Goal: Transaction & Acquisition: Purchase product/service

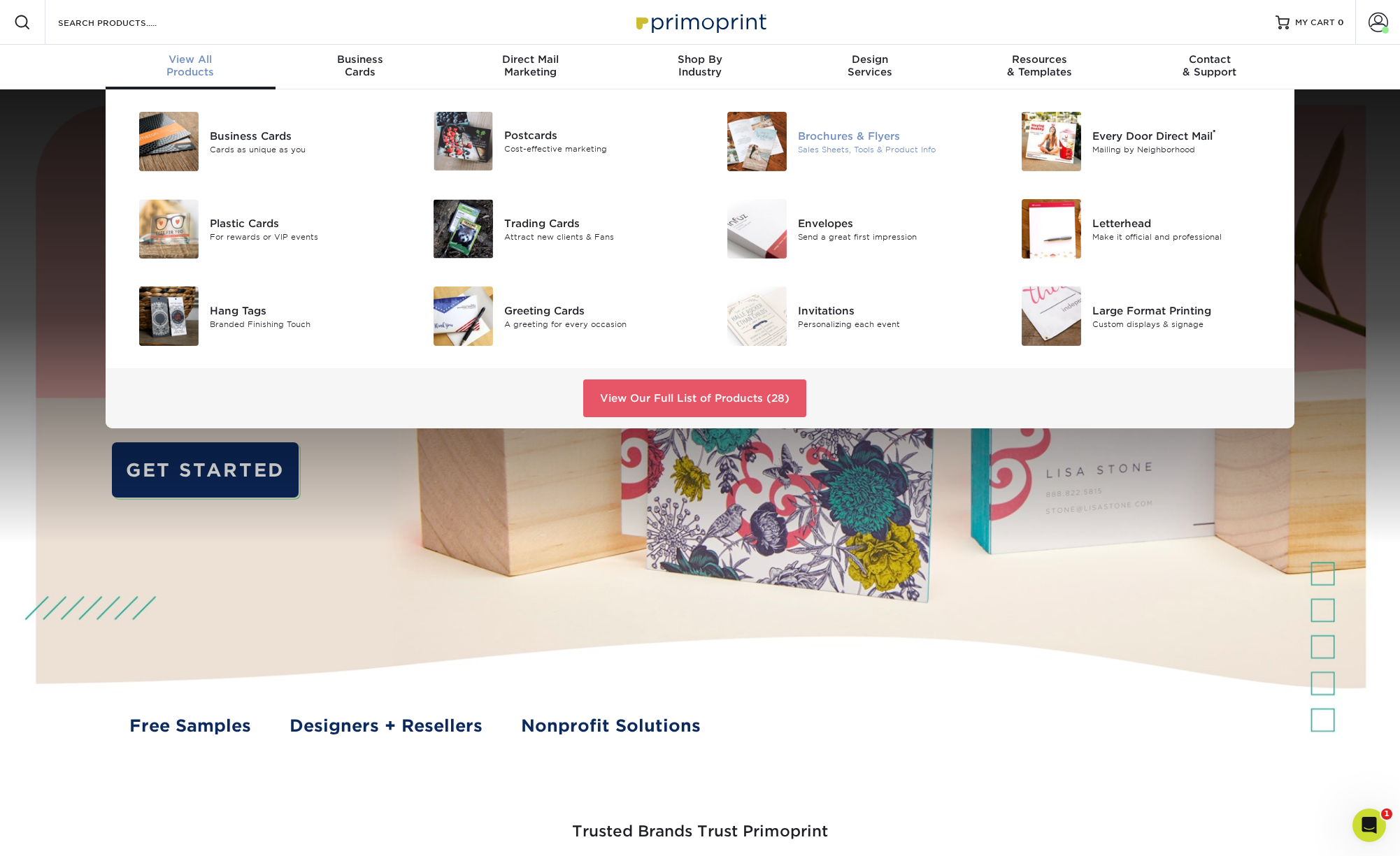
click at [830, 142] on div "Brochures & Flyers" at bounding box center [890, 136] width 185 height 15
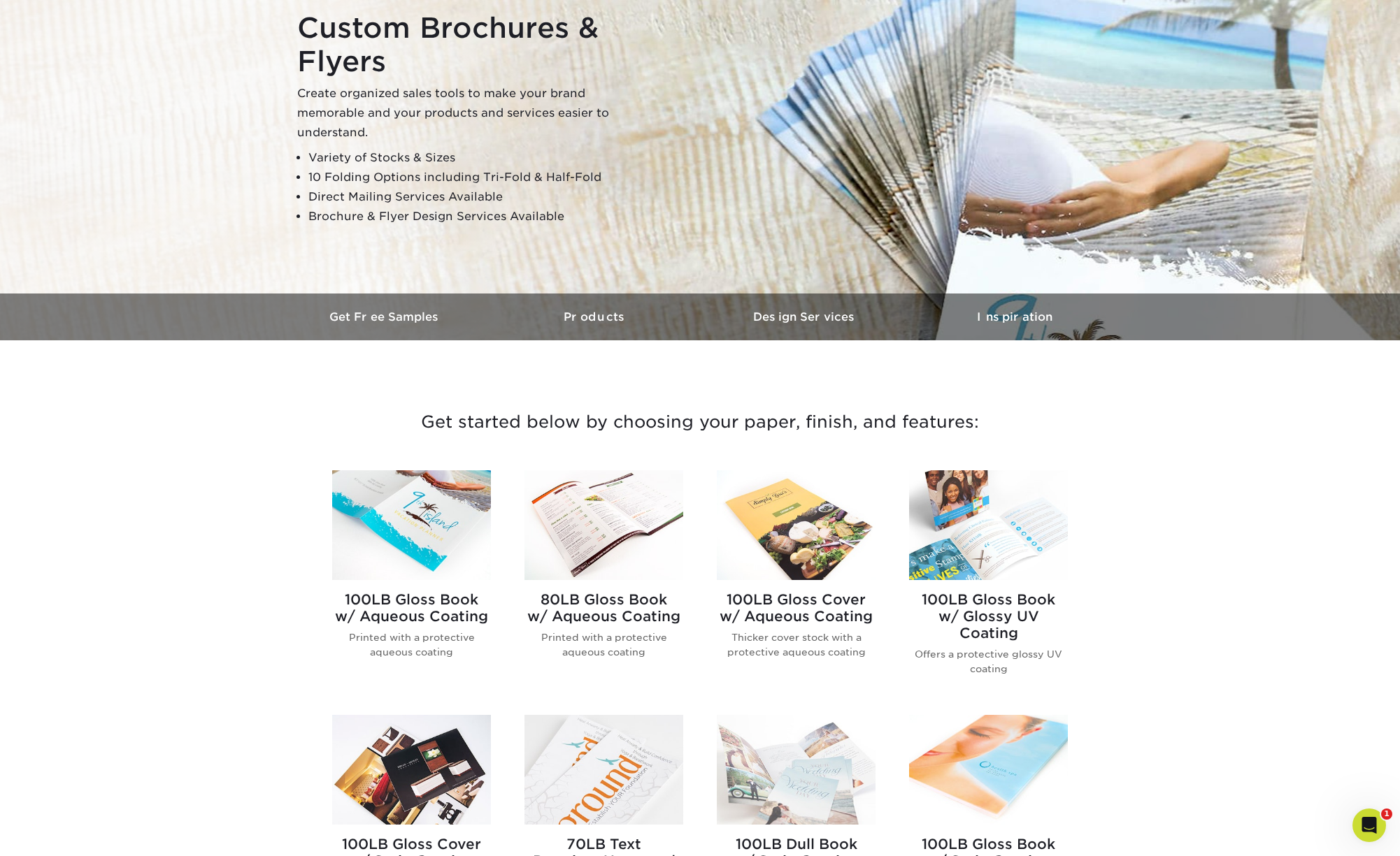
click at [977, 627] on h2 "100LB Gloss Book w/ Glossy UV Coating" at bounding box center [988, 616] width 159 height 50
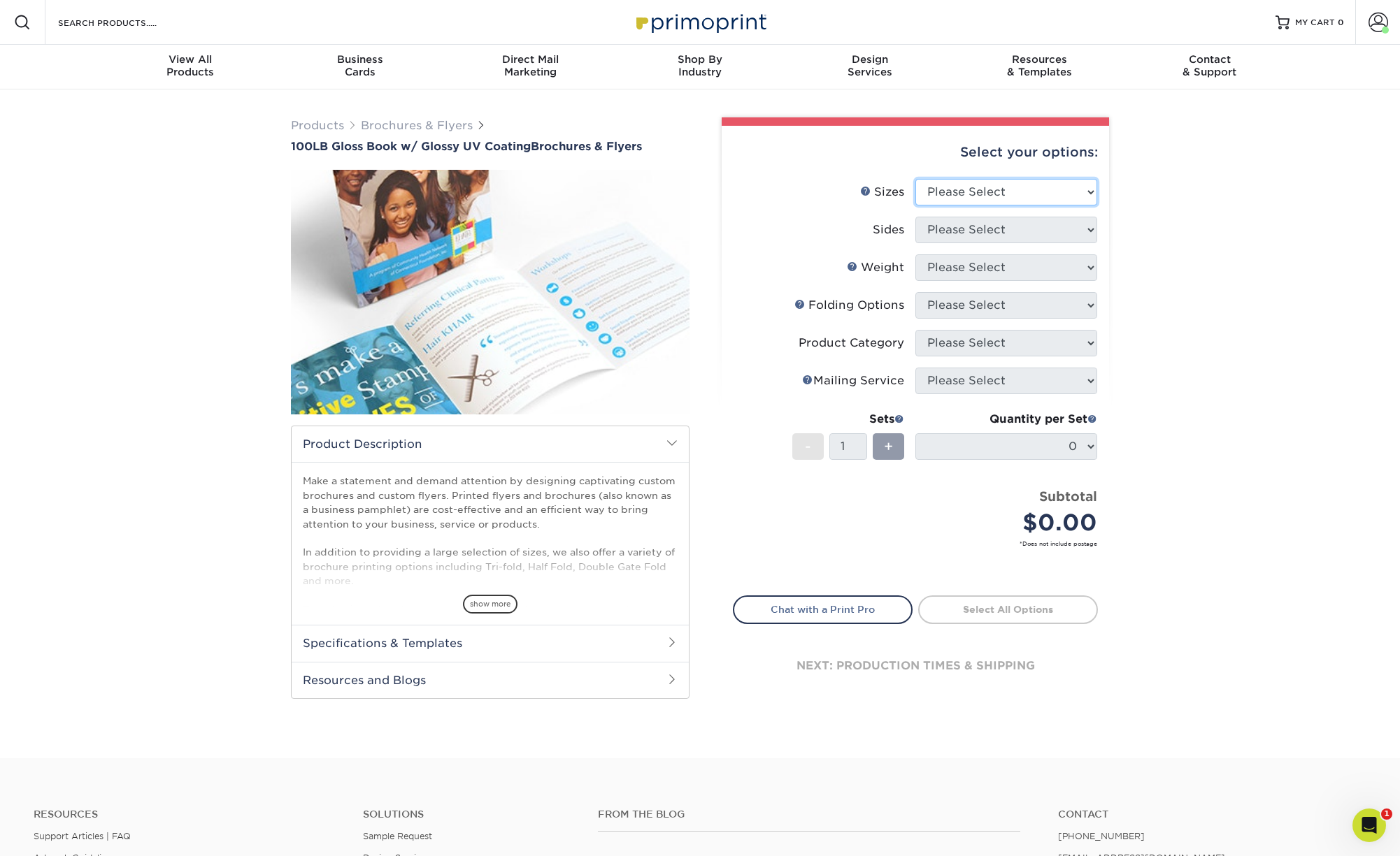
click at [915, 179] on select "Please Select 3.67" x 8.5" 4" x 6" 4" x 8.5" 4" x 9" 4" x 11" 4.25" x 5.5" 4.25…" at bounding box center [1006, 191] width 182 height 26
select select "8.50x11.00"
click option "8.5" x 11"" at bounding box center [0, 0] width 0 height 0
click at [915, 217] on select "Please Select Print Both Sides Print Front Only" at bounding box center [1006, 230] width 182 height 26
select select "32d3c223-f82c-492b-b915-ba065a00862f"
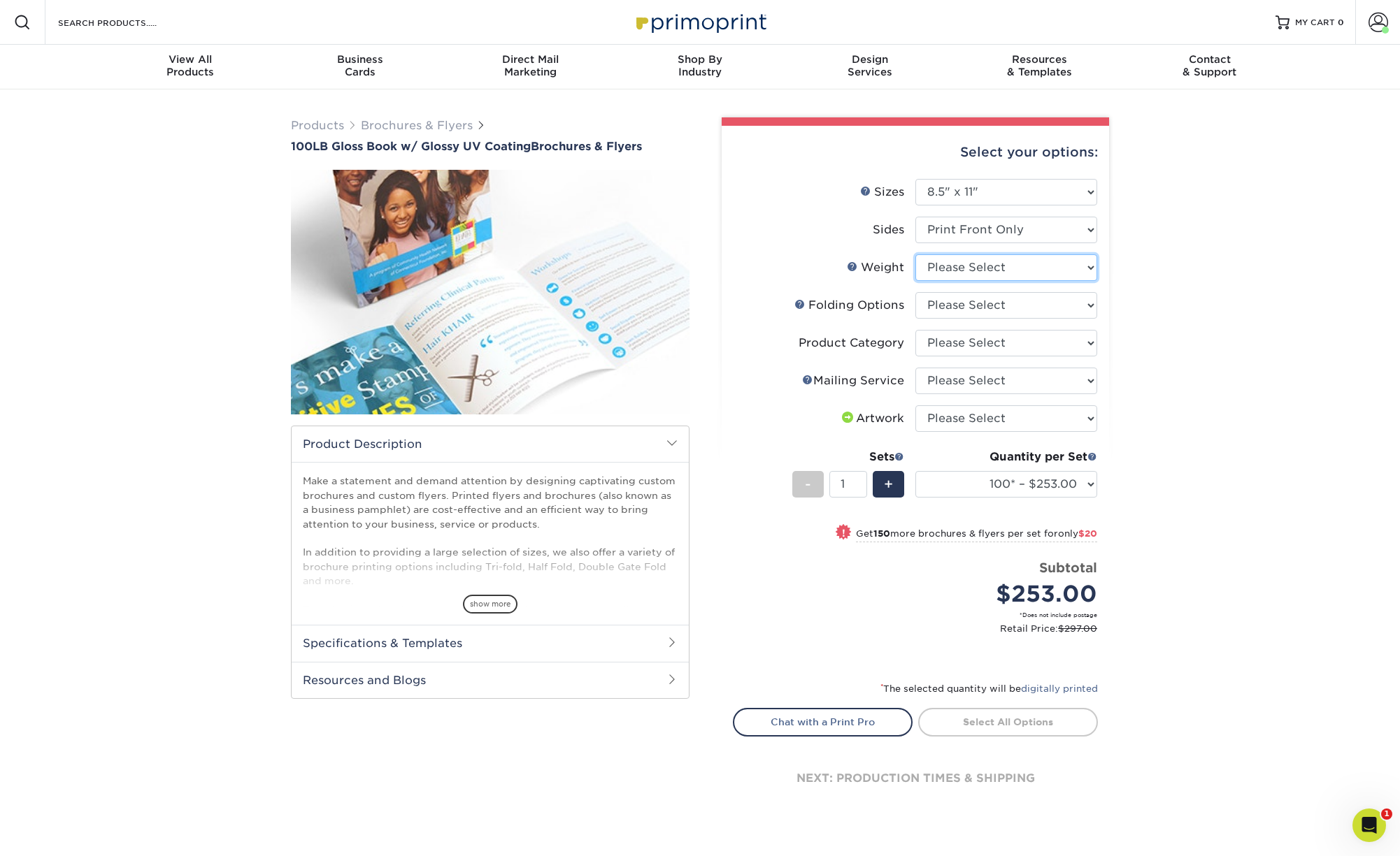
click at [915, 255] on select "Please Select 100LB" at bounding box center [1006, 268] width 182 height 26
select select "100LB"
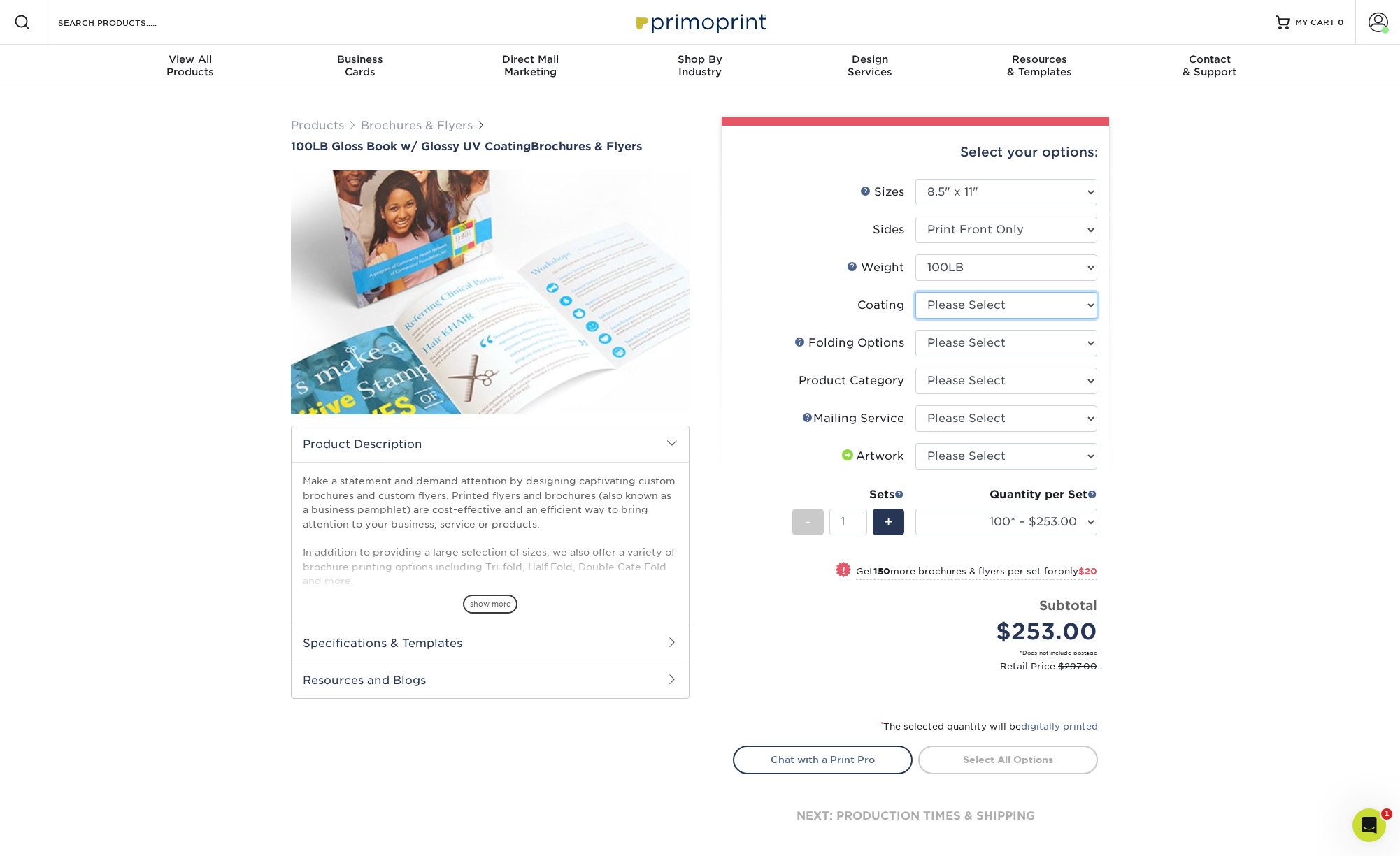
click at [915, 292] on select at bounding box center [1006, 305] width 182 height 26
select select "ae367451-b2b8-45df-a344-0f05b6a12993"
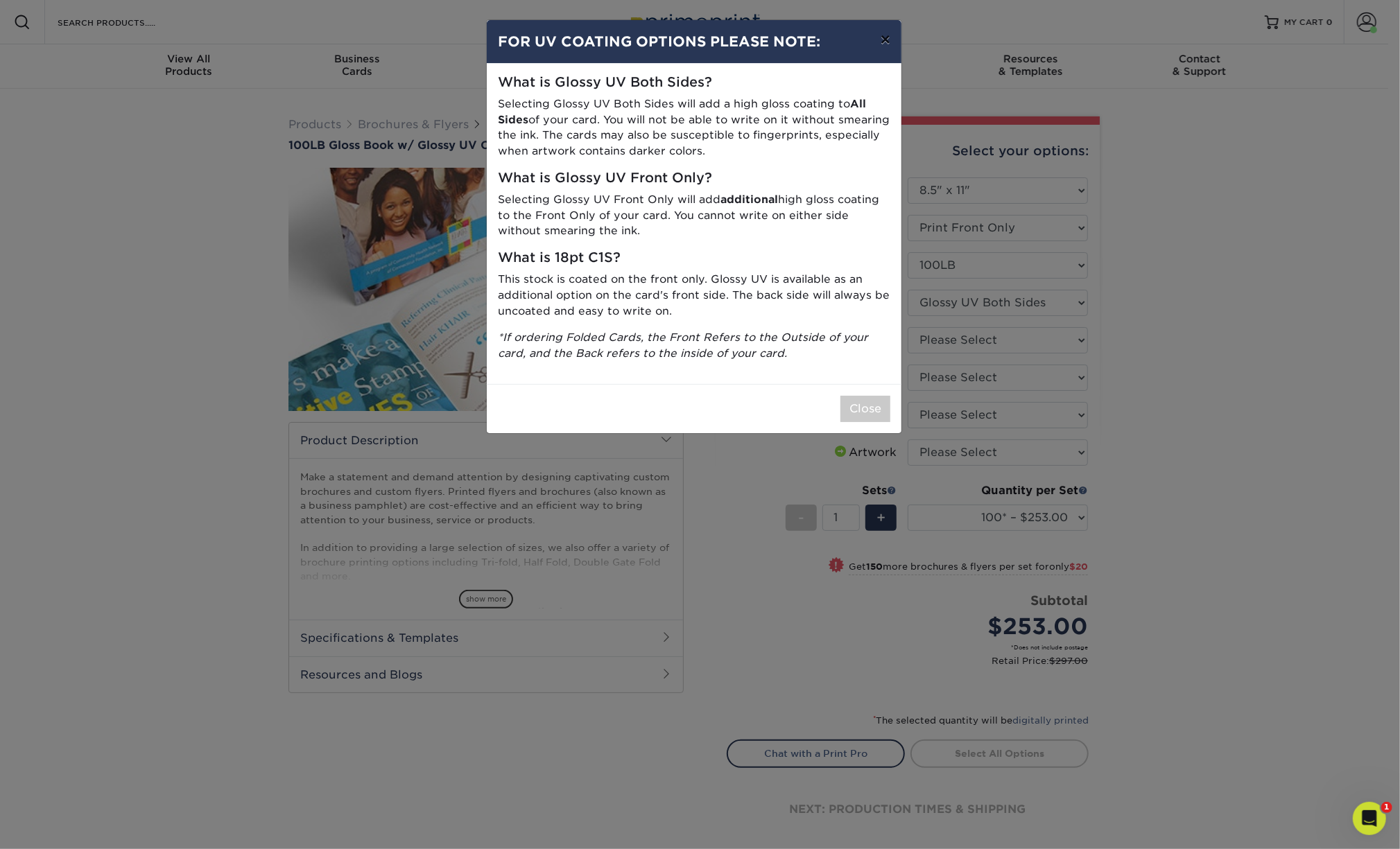
click at [881, 41] on button "×" at bounding box center [885, 40] width 32 height 39
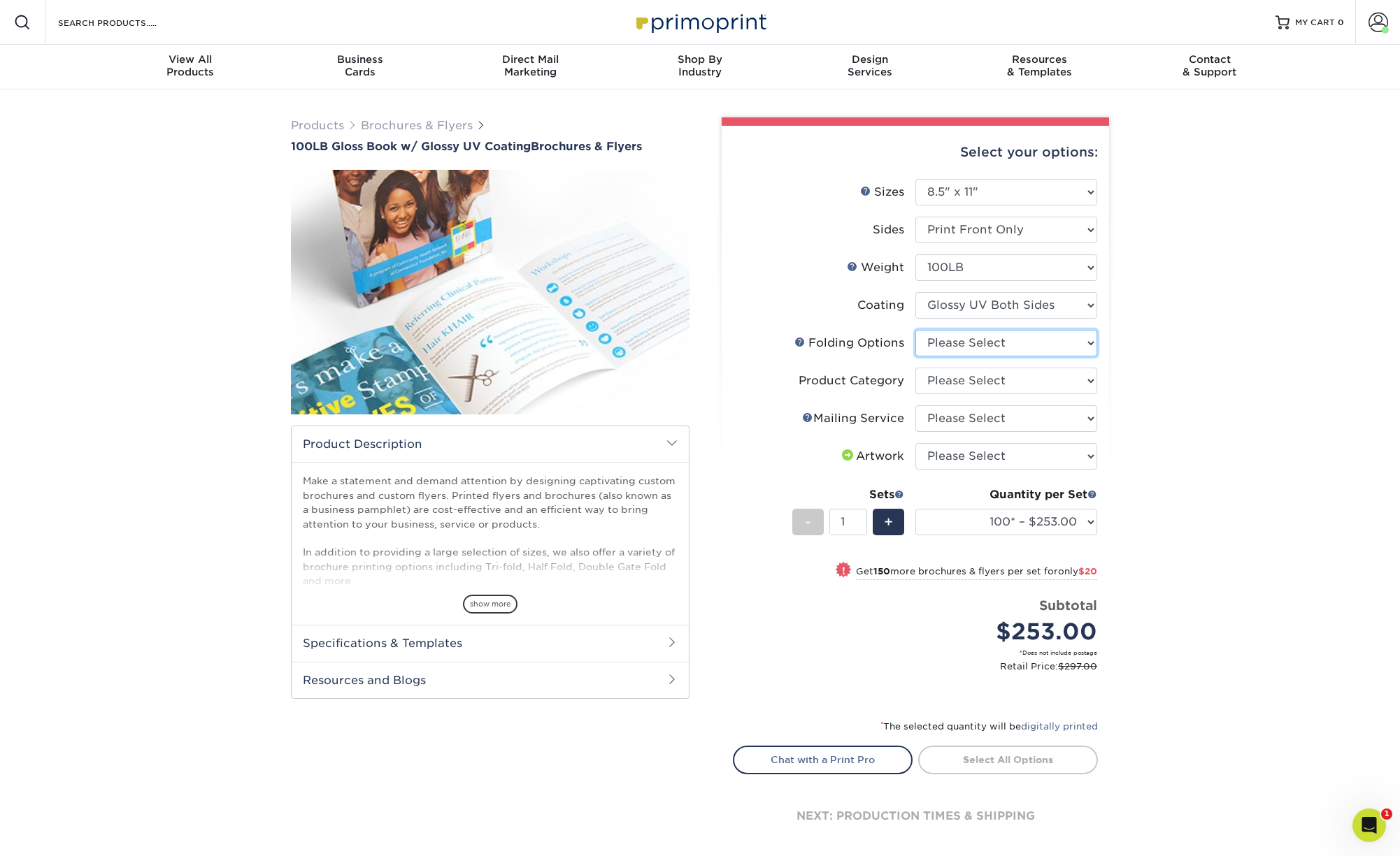
click at [915, 330] on select "Please Select FLAT - No Folding Accordion Fold Half-Fold (Vertical) Half-Fold (…" at bounding box center [1006, 343] width 182 height 26
select select "9b1d5825-34d1-4721-9874-ed79abb003d7"
click option "FLAT - No Folding" at bounding box center [0, 0] width 0 height 0
click at [915, 368] on select "Please Select Flyers and Brochures" at bounding box center [1006, 381] width 182 height 26
select select "1a668080-6b7c-4174-b399-2c3833b27ef4"
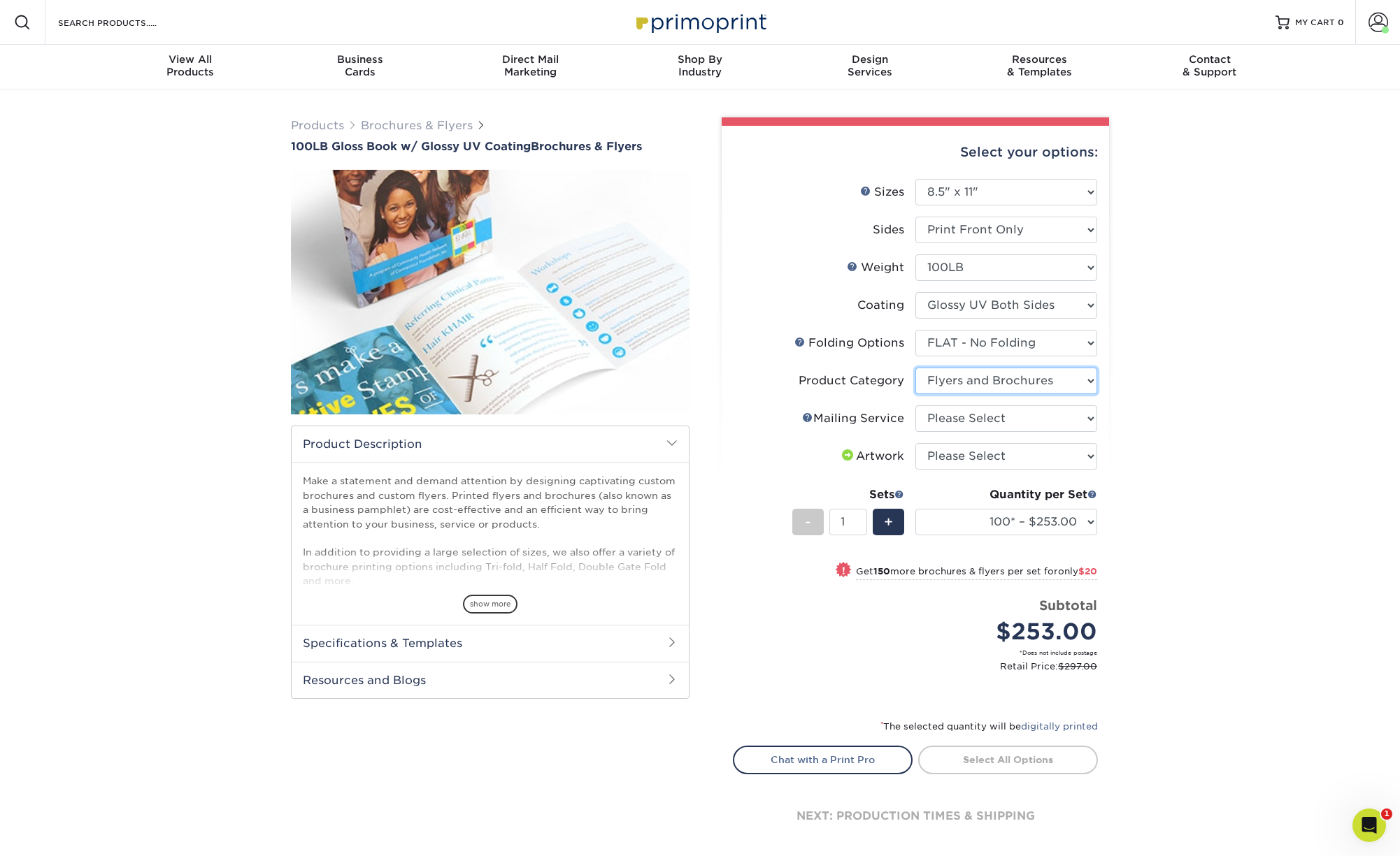
click option "Flyers and Brochures" at bounding box center [0, 0] width 0 height 0
click at [915, 405] on select "Please Select No Direct Mailing Service No, I will mail/stamp/imprint Direct Ma…" at bounding box center [1006, 418] width 182 height 26
select select "3e5e9bdd-d78a-4c28-a41d-fe1407925ca6"
click option "No Direct Mailing Service" at bounding box center [0, 0] width 0 height 0
click at [915, 443] on select "Please Select I will upload files I need a design - $175" at bounding box center [1006, 456] width 182 height 26
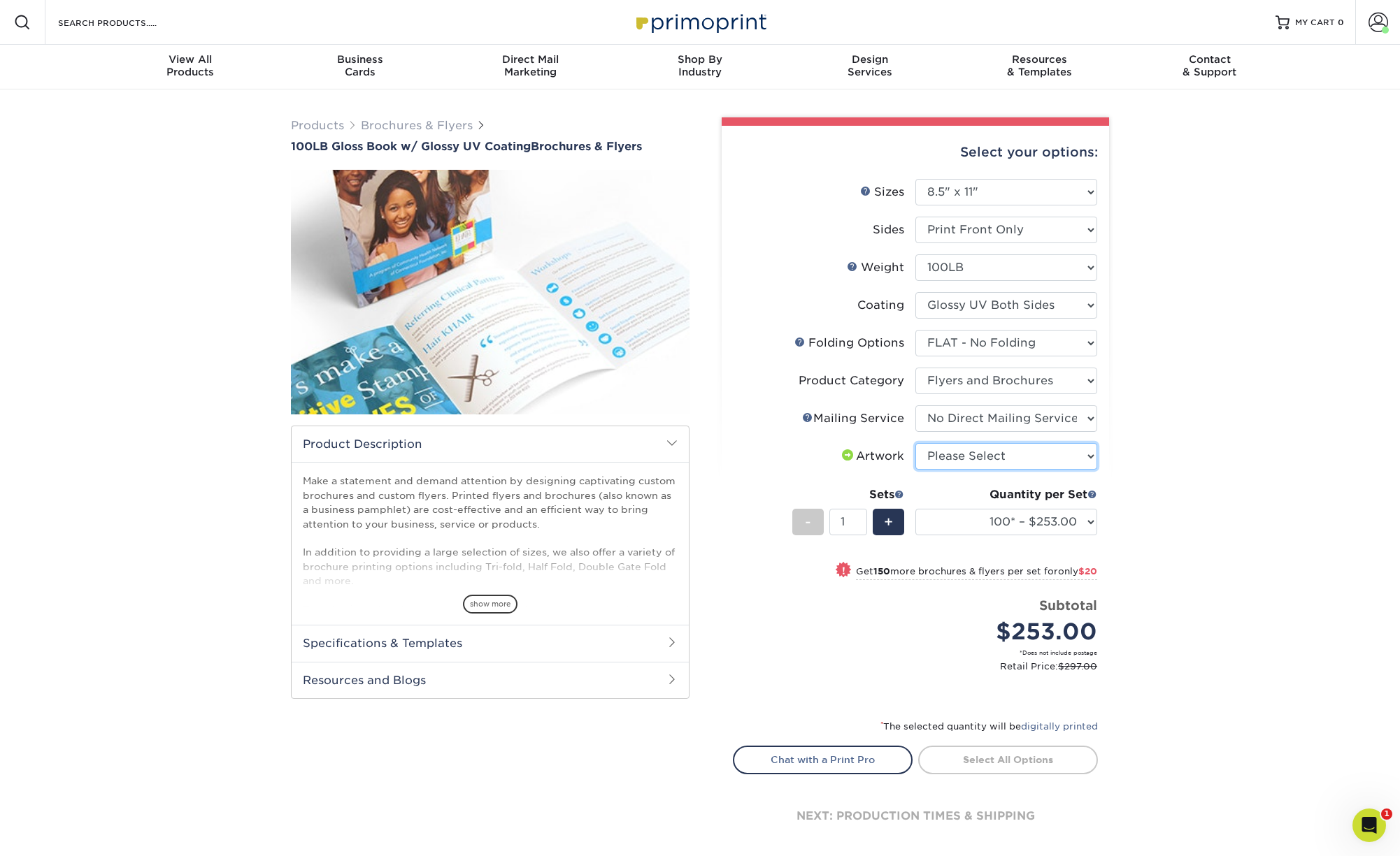
select select "upload"
click option "I will upload files" at bounding box center [0, 0] width 0 height 0
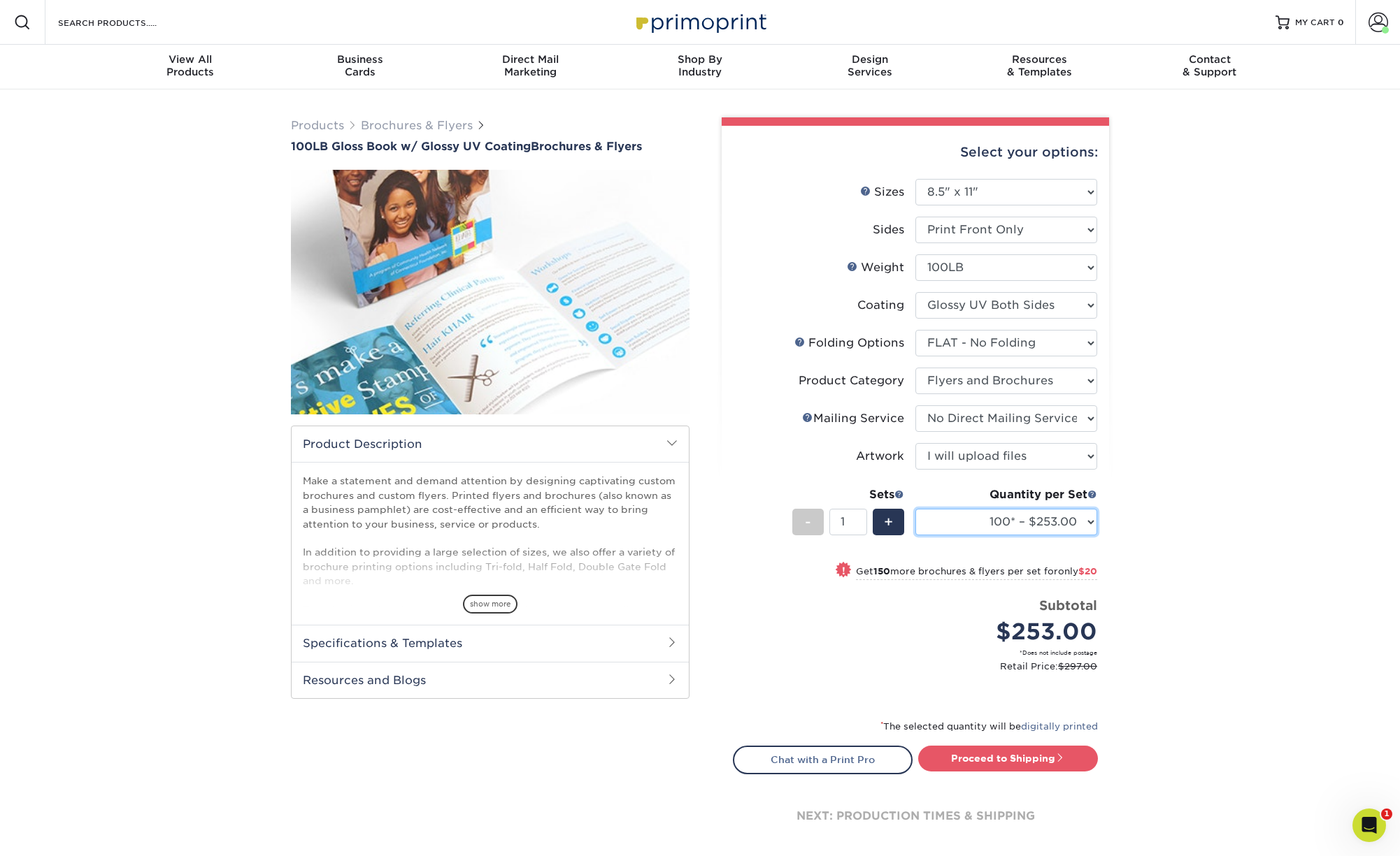
click at [915, 509] on select "100* – $253.00 250* – $273.00 500 – $279.00 750 – $278.00 1000 – $291.00 1500 –…" at bounding box center [1006, 521] width 182 height 26
select select "1500 – $415.00"
click option "1500 – $415.00" at bounding box center [0, 0] width 0 height 0
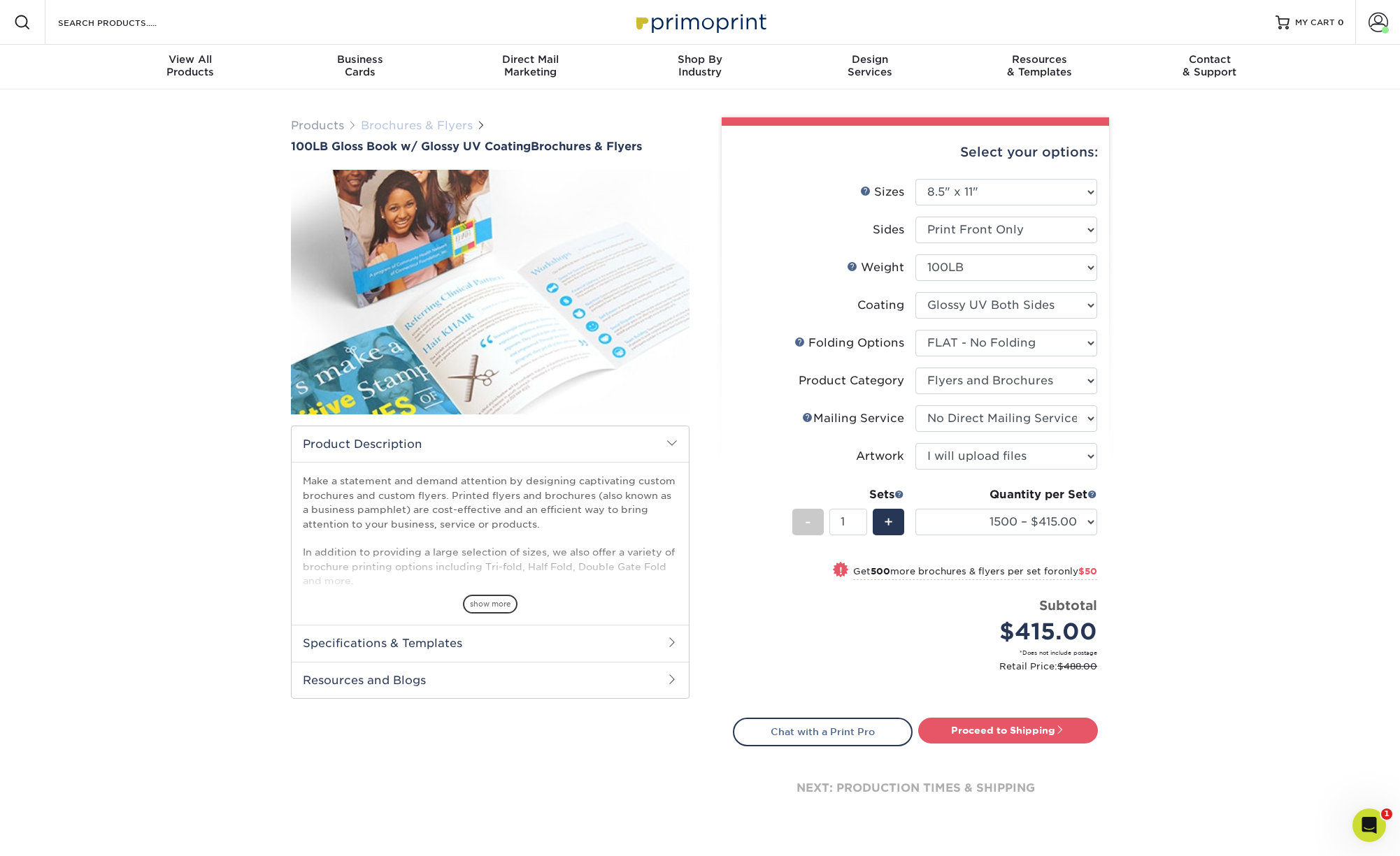
click at [392, 130] on link "Brochures & Flyers" at bounding box center [417, 126] width 112 height 14
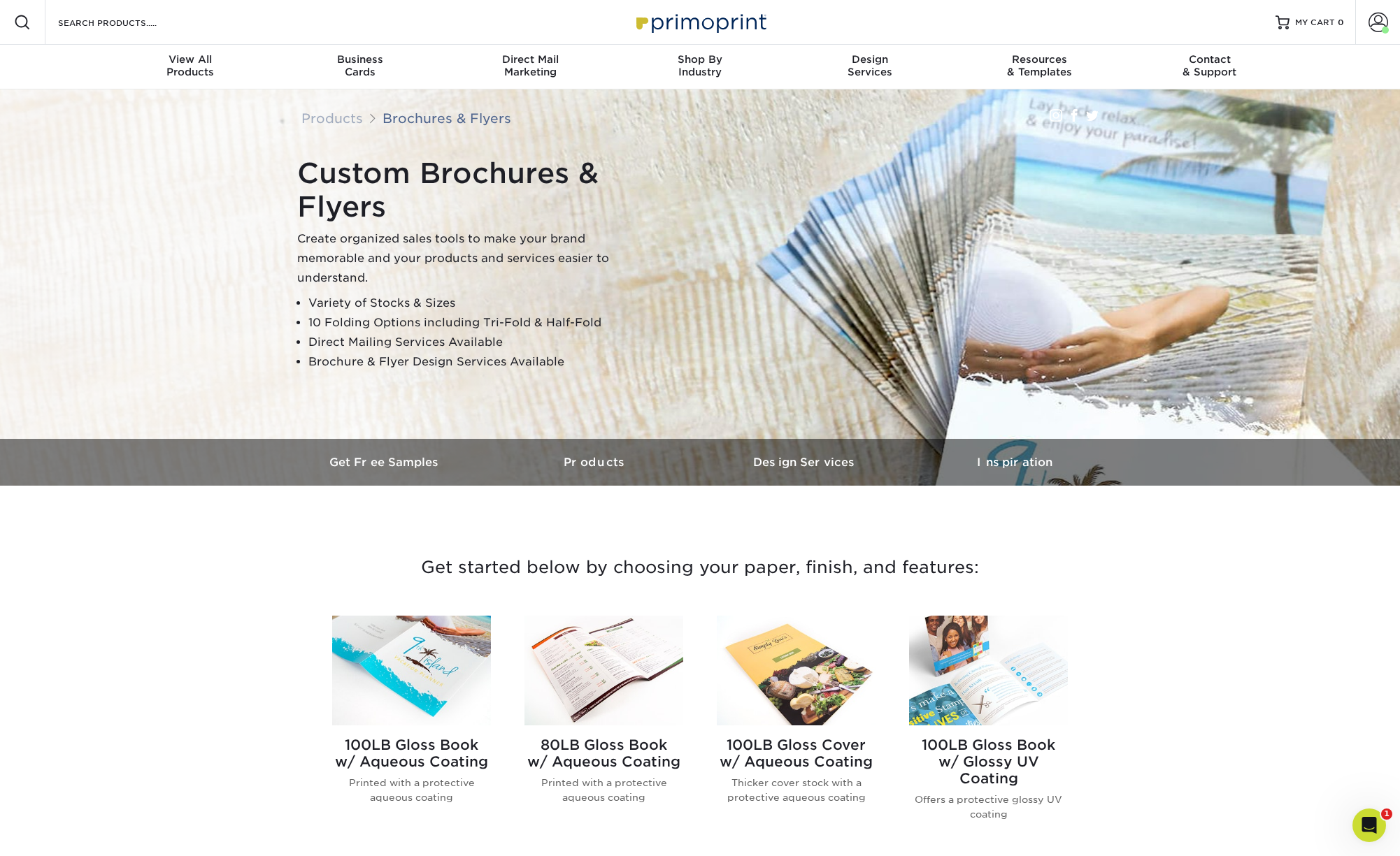
click at [603, 680] on img at bounding box center [604, 671] width 159 height 110
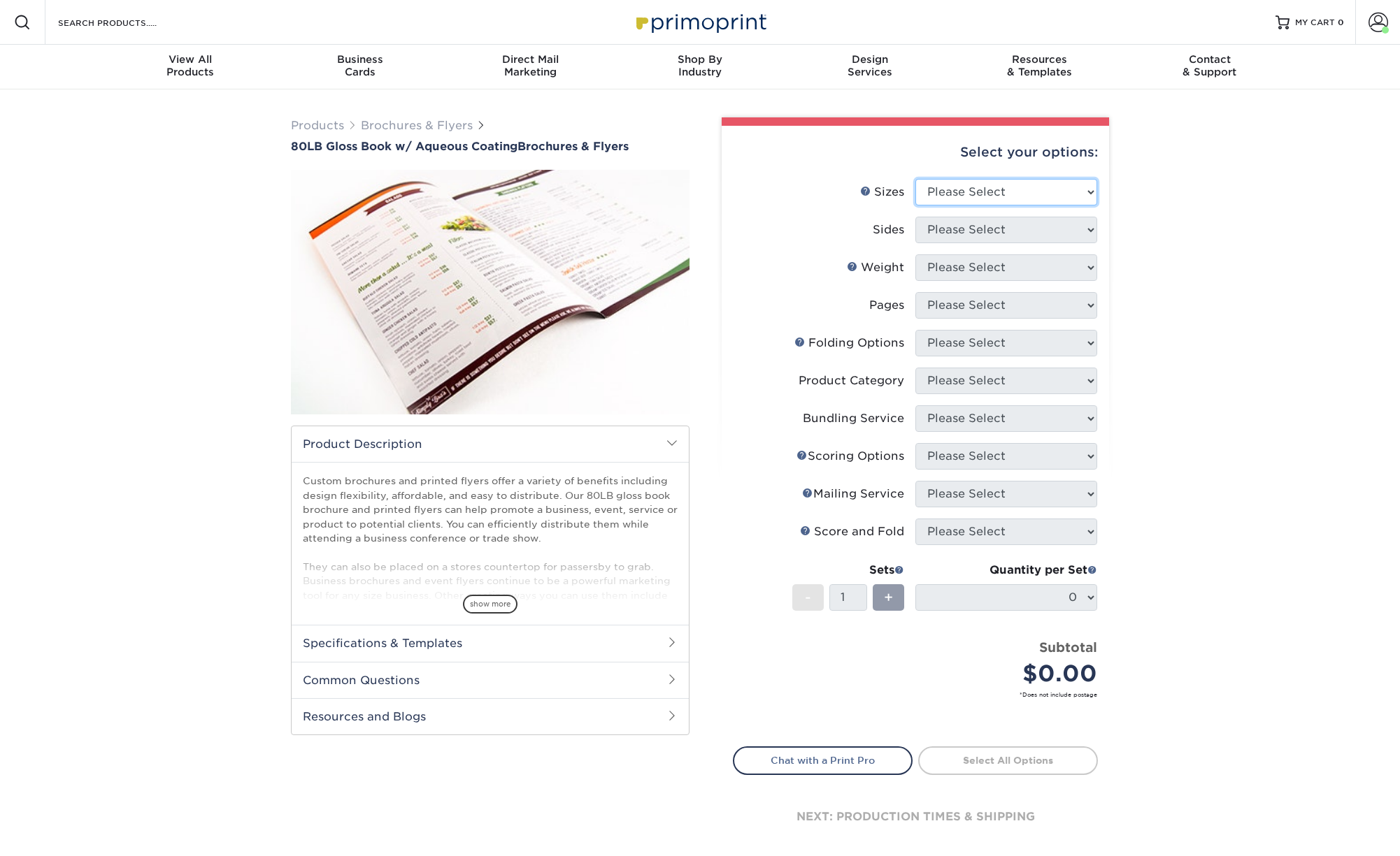
click at [915, 179] on select "Please Select 3.67" x 8.5" 3.67" x 8.5" 4" x 6" 4" x 8.5" 4" x 9" 4" x 11" 4" x…" at bounding box center [1006, 191] width 182 height 26
select select "8.50x11.00"
click option "8.5" x 11"" at bounding box center [0, 0] width 0 height 0
click at [915, 217] on select "Please Select Print Both Sides Print Front Only" at bounding box center [1006, 230] width 182 height 26
select select "32d3c223-f82c-492b-b915-ba065a00862f"
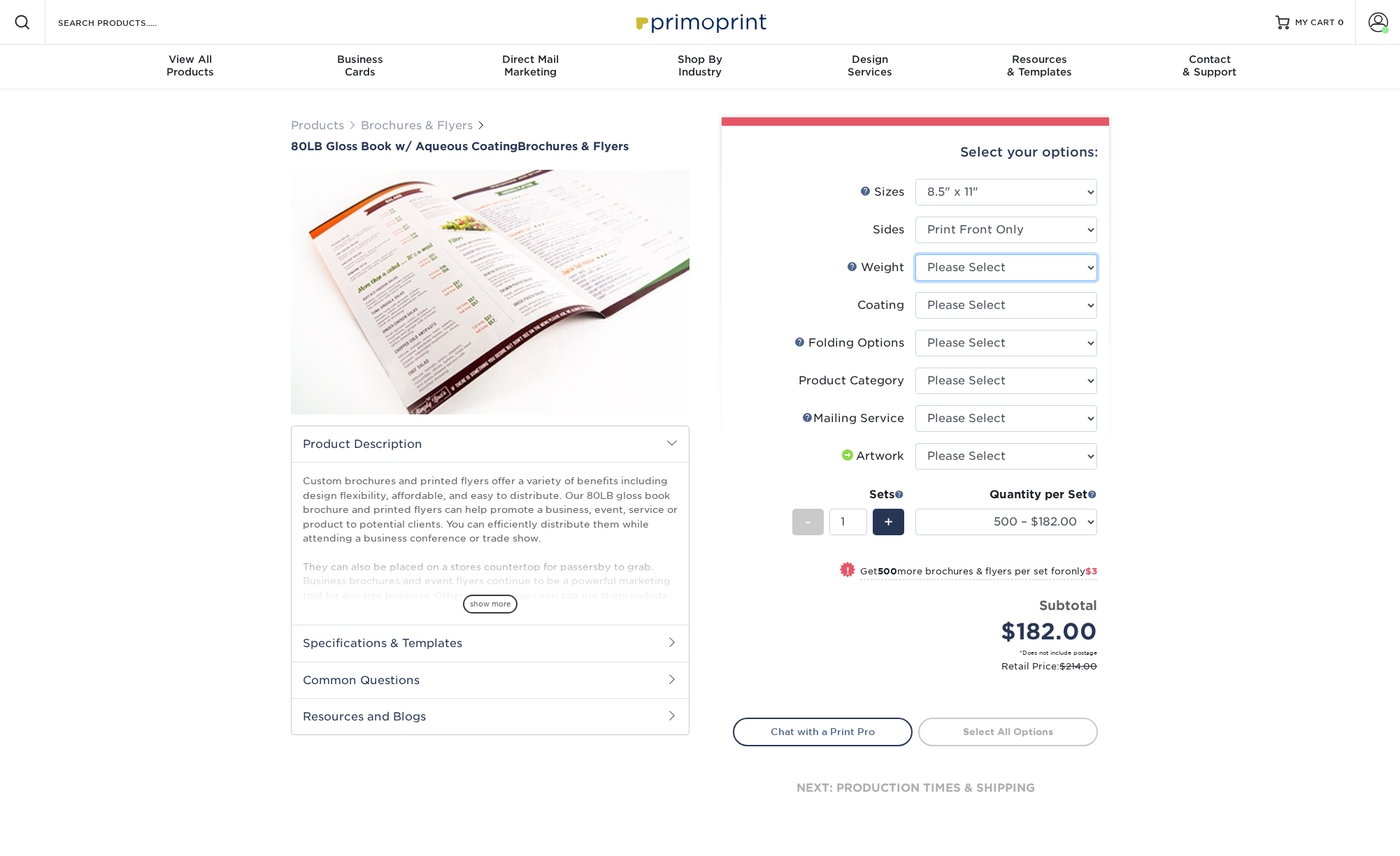
click at [915, 255] on select "Please Select 80LB" at bounding box center [1006, 268] width 182 height 26
click at [915, 217] on select "Please Select Print Both Sides Print Front Only" at bounding box center [1006, 230] width 182 height 26
click at [967, 229] on select "Please Select Print Both Sides Print Front Only" at bounding box center [1006, 230] width 182 height 26
click at [915, 255] on select "Please Select 80LB" at bounding box center [1006, 268] width 182 height 26
select select "80LB"
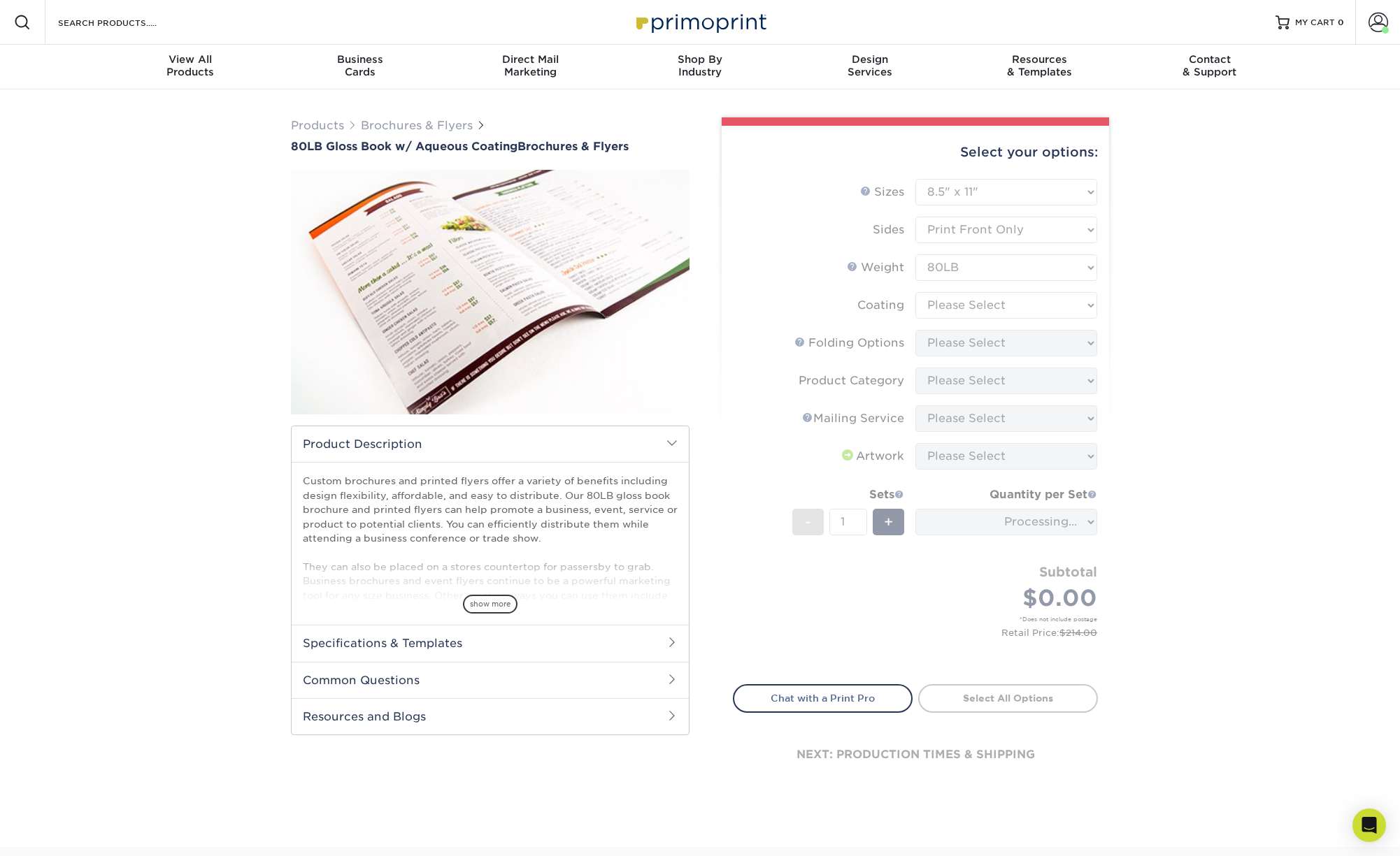
click at [945, 311] on form "Sizes Help Sizes Please Select 3.67" x 8.5" 3.67" x 8.5" 4" x 6" 4" x 8.5" 4" x…" at bounding box center [915, 423] width 365 height 489
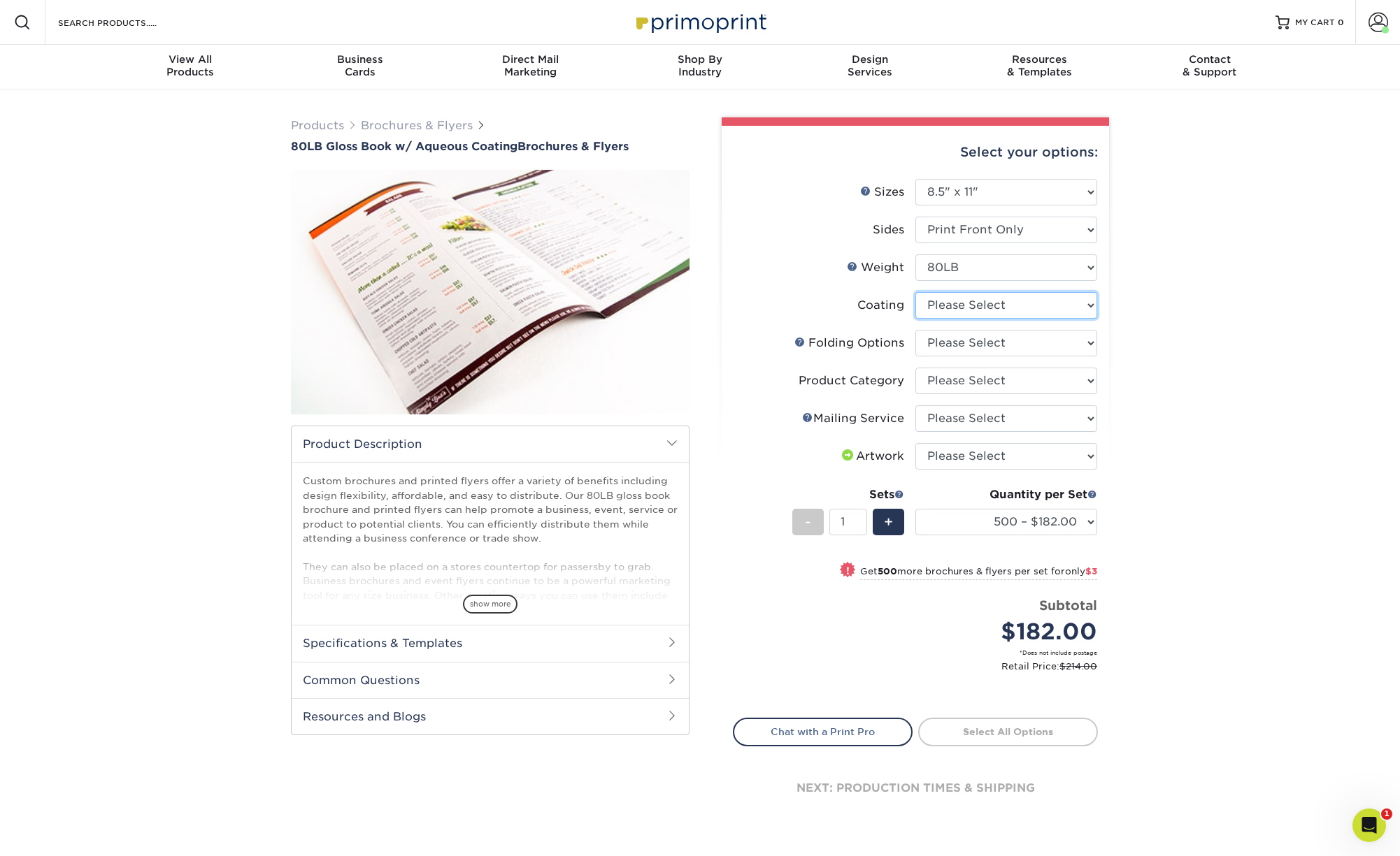
select select "d41dab50-ff65-4f4f-bb17-2afe4d36ae33"
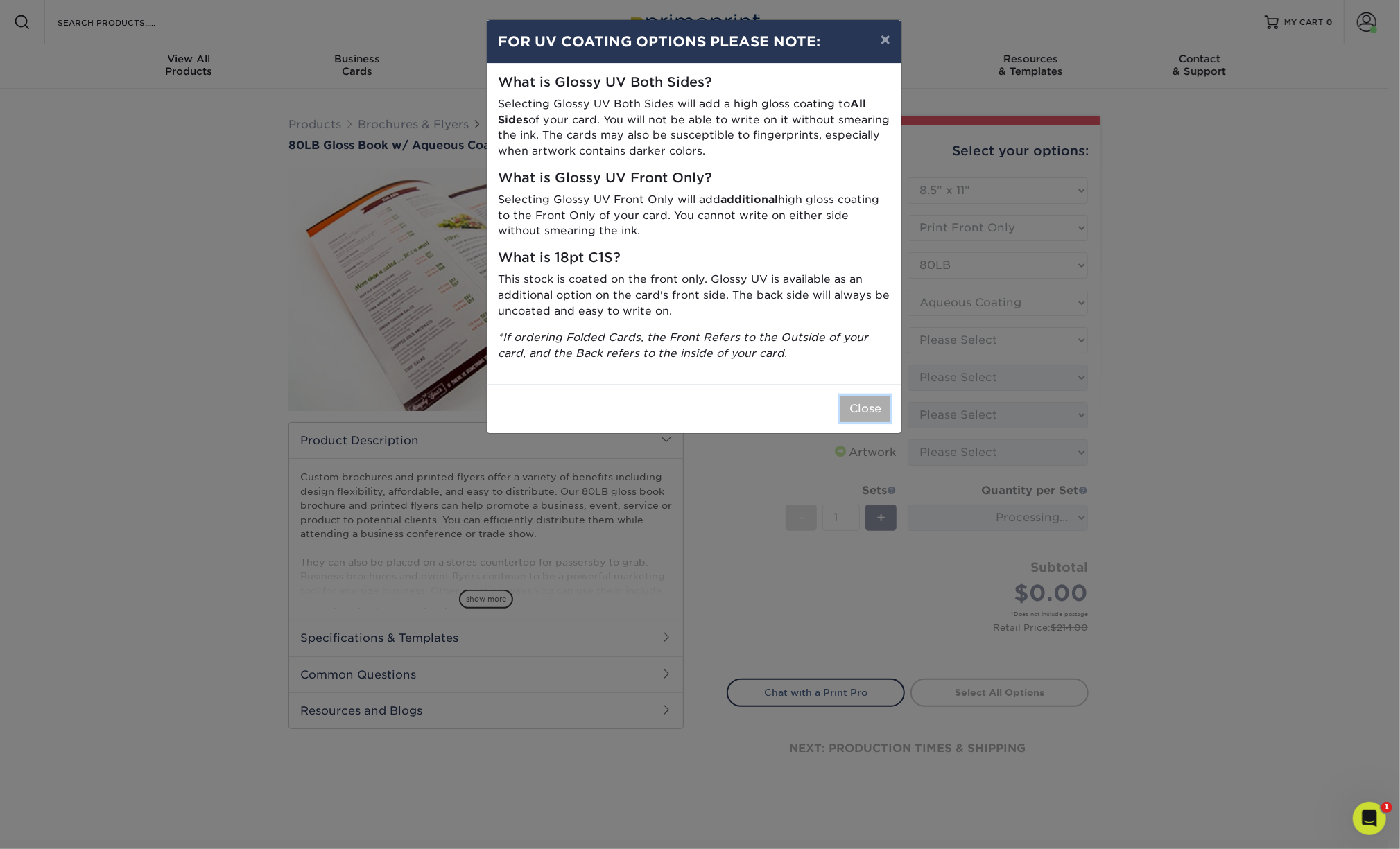
click at [863, 409] on button "Close" at bounding box center [865, 409] width 50 height 26
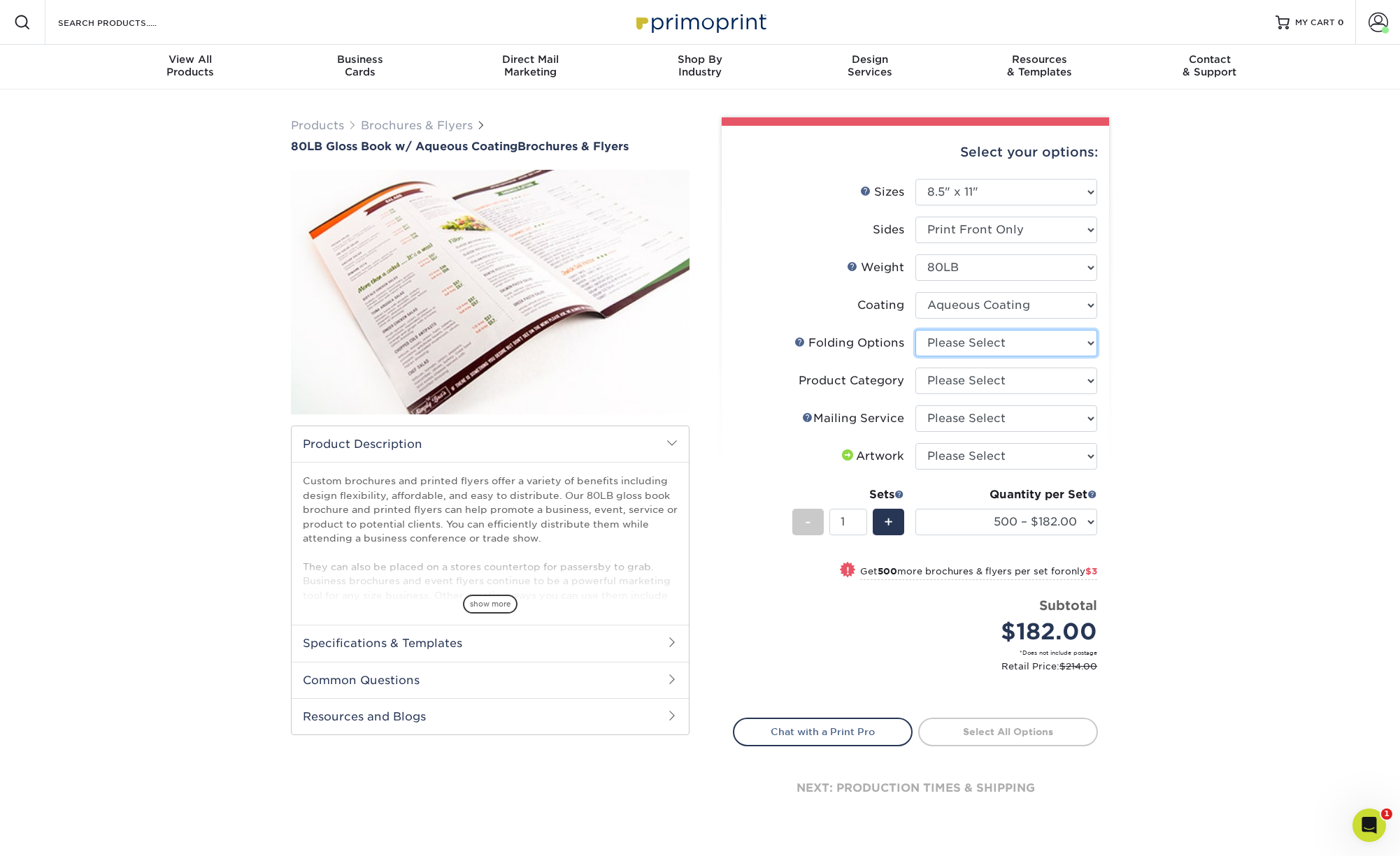
click at [915, 330] on select "Please Select FLAT - No Folding Accordion Fold Half-Fold (Vertical) Half-Fold (…" at bounding box center [1006, 343] width 182 height 26
select select "9b1d5825-34d1-4721-9874-ed79abb003d7"
click option "FLAT - No Folding" at bounding box center [0, 0] width 0 height 0
click at [915, 368] on select "Please Select Flyers and Brochures" at bounding box center [1006, 381] width 182 height 26
select select "1a668080-6b7c-4174-b399-2c3833b27ef4"
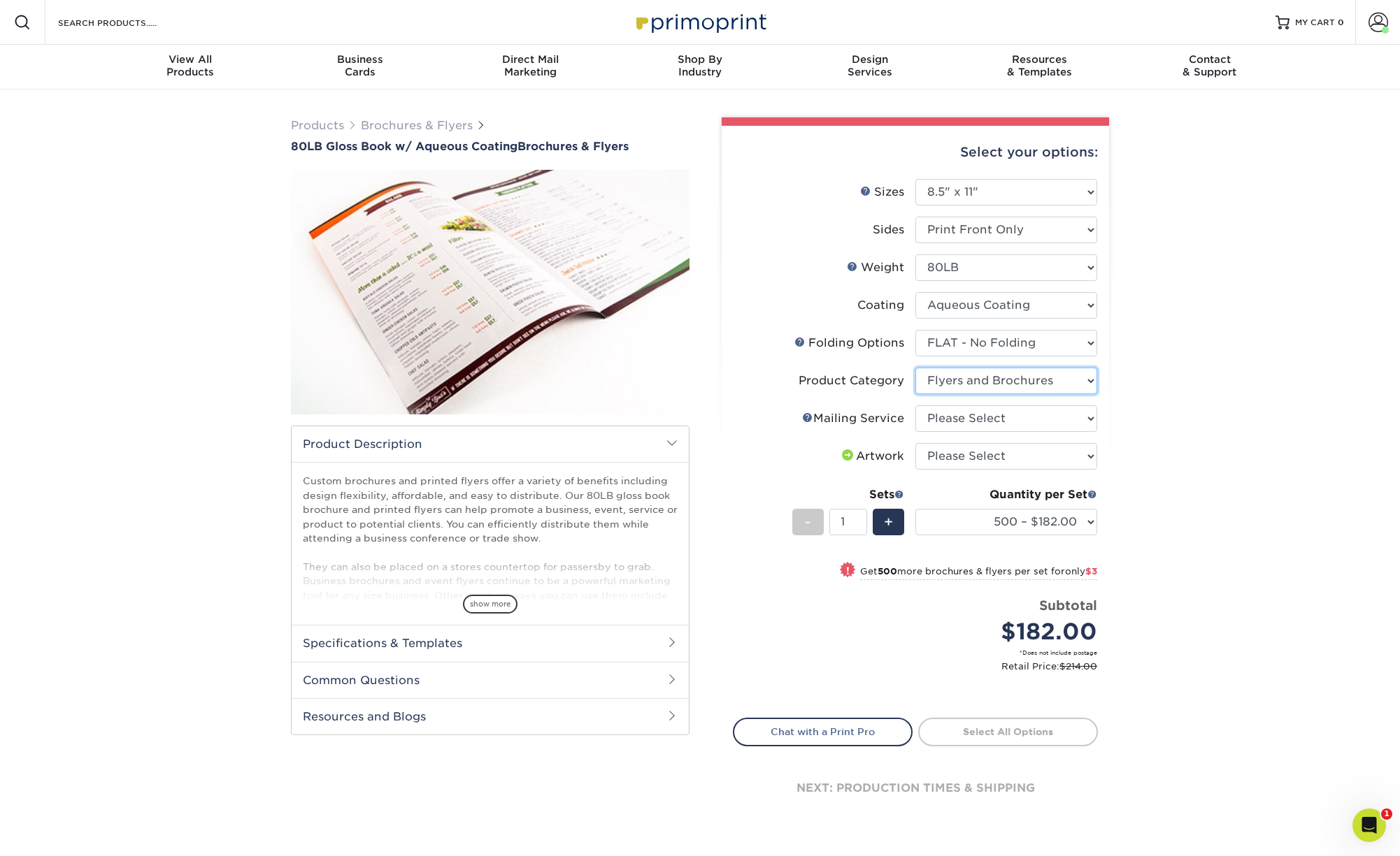
click option "Flyers and Brochures" at bounding box center [0, 0] width 0 height 0
click at [915, 405] on select "Please Select No Direct Mailing Service No, I will mail/stamp/imprint Direct Ma…" at bounding box center [1006, 418] width 182 height 26
select select "3e5e9bdd-d78a-4c28-a41d-fe1407925ca6"
click option "No Direct Mailing Service" at bounding box center [0, 0] width 0 height 0
click at [915, 443] on select "Please Select I will upload files I need a design - $175" at bounding box center [1006, 456] width 182 height 26
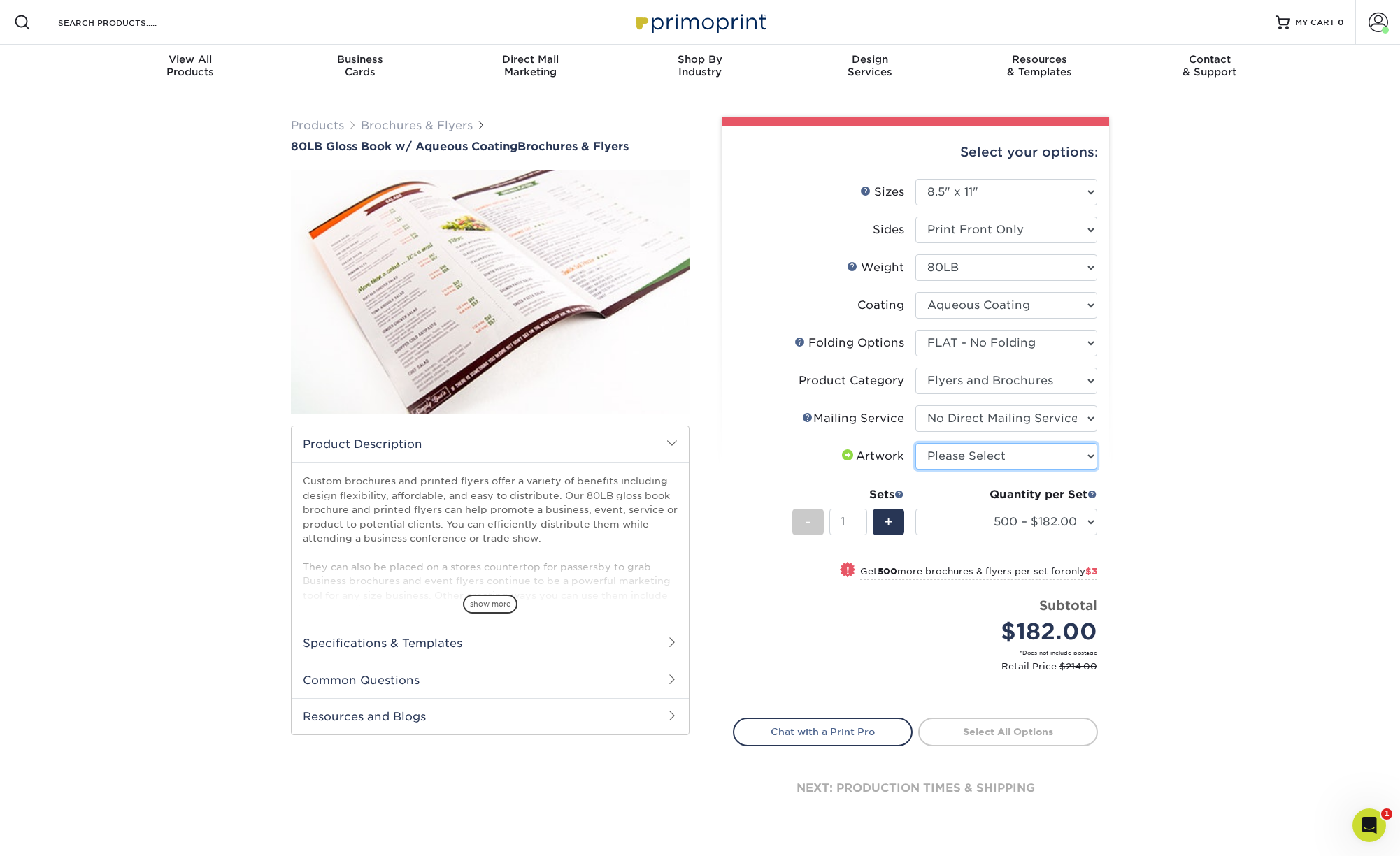
select select "upload"
click option "I will upload files" at bounding box center [0, 0] width 0 height 0
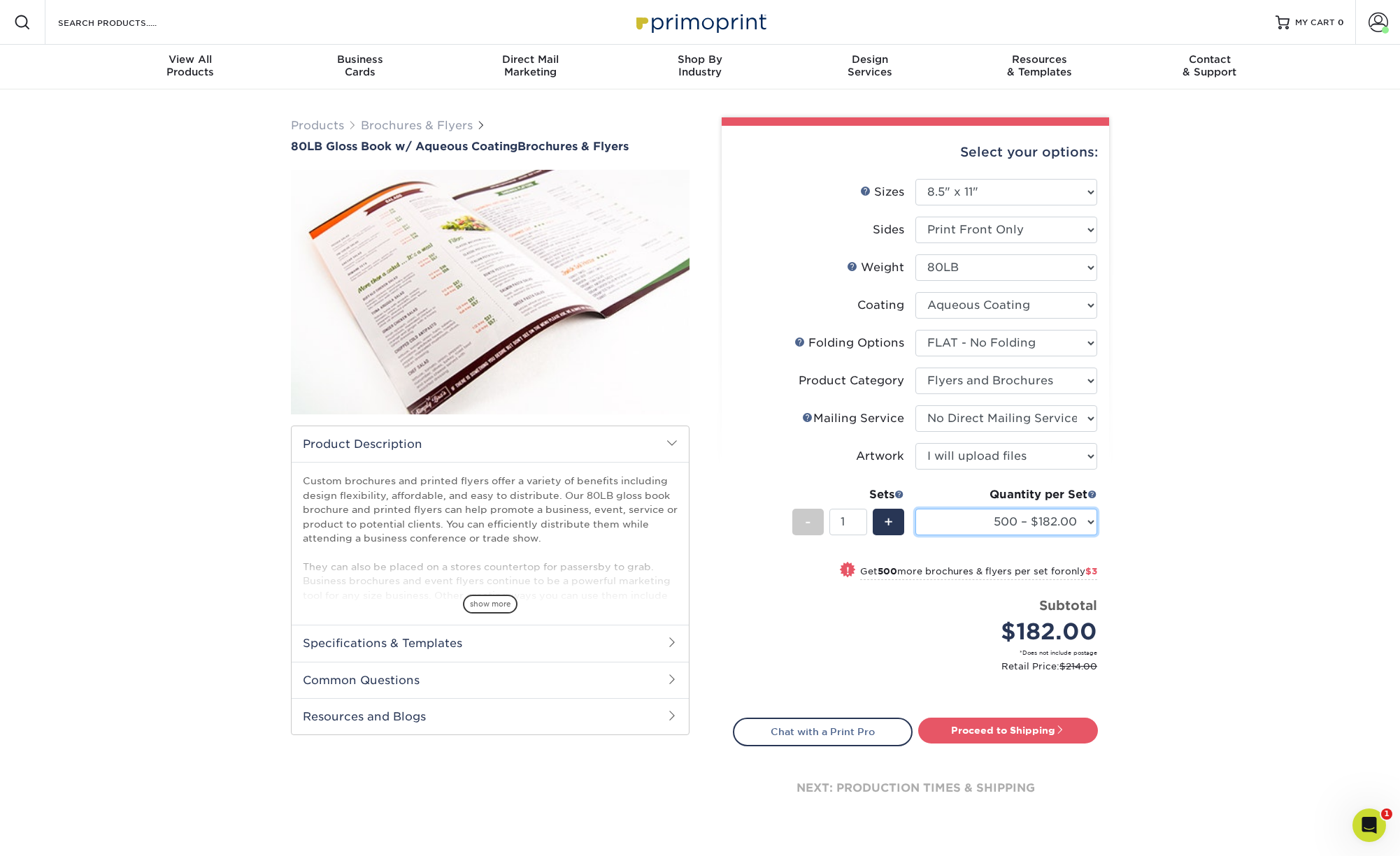
click at [915, 509] on select "500 – $182.00 1000 – $185.00 2000 – $241.00 2500 – $301.00 3000 – $388.00 4000 …" at bounding box center [1006, 521] width 182 height 26
click option "2000 – $241.00" at bounding box center [0, 0] width 0 height 0
click at [915, 509] on select "500 – $182.00 1000 – $185.00 2000 – $241.00 2500 – $301.00 3000 – $388.00 4000 …" at bounding box center [1006, 521] width 182 height 26
select select "1000 – $185.00"
click option "1000 – $185.00" at bounding box center [0, 0] width 0 height 0
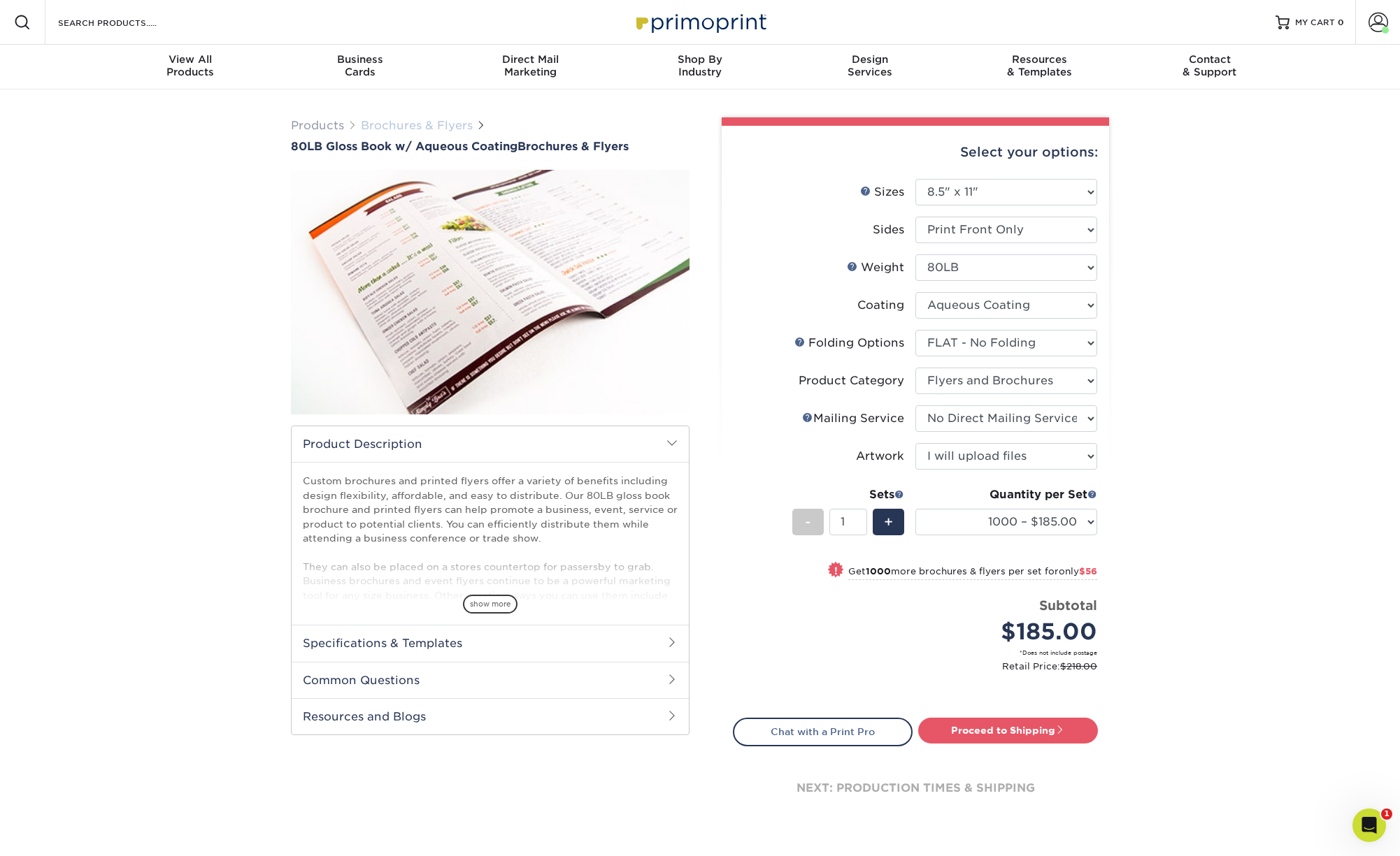
click at [430, 126] on link "Brochures & Flyers" at bounding box center [417, 126] width 112 height 14
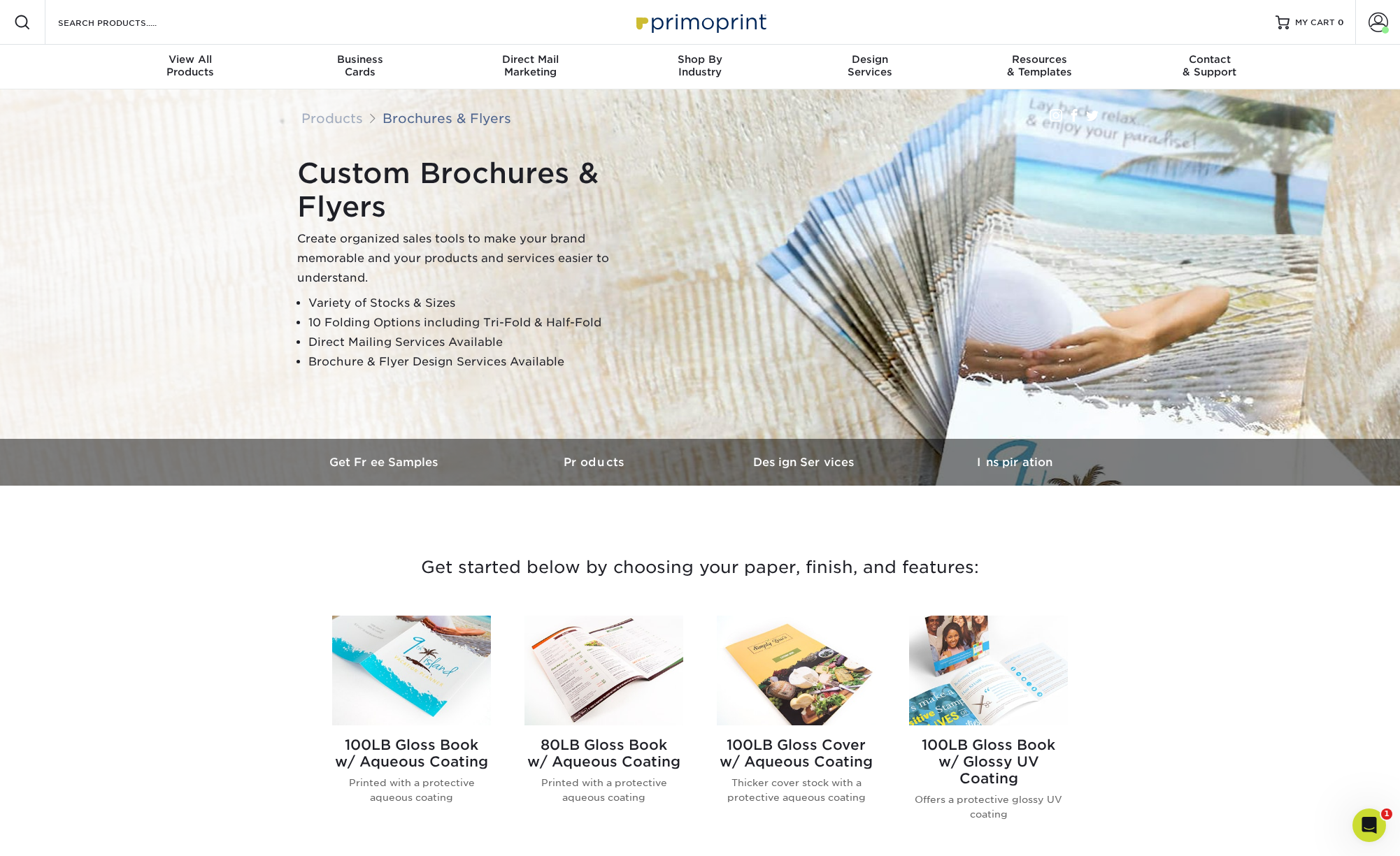
click at [400, 665] on img at bounding box center [412, 671] width 159 height 110
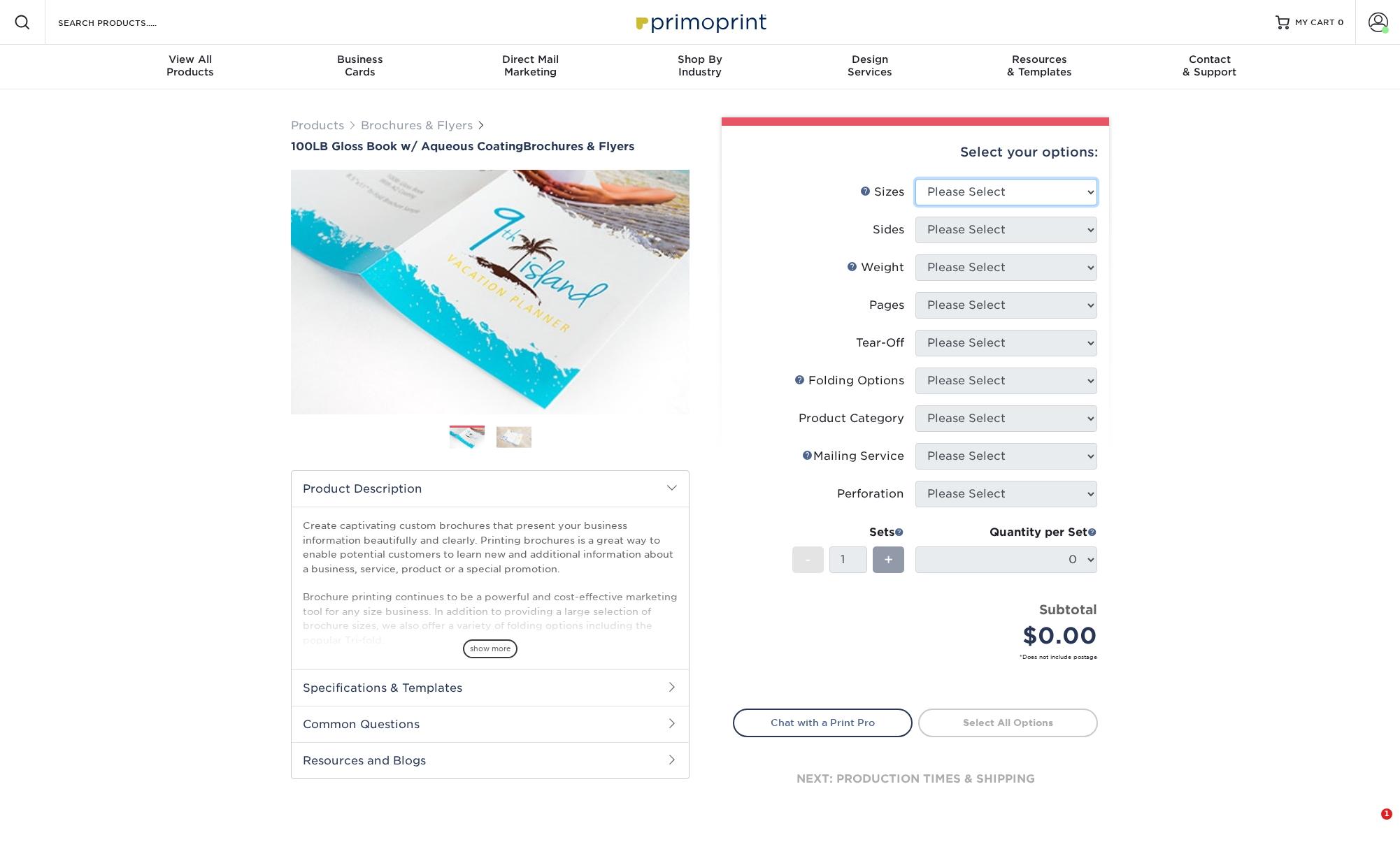
click at [915, 179] on select "Please Select 3.5" x 8.5" 3.5" x 11" 3.67" x 8.5" 4" x 6" 4" x 8.5" 4" x 9" 4" …" at bounding box center [1006, 191] width 182 height 26
select select "8.50x11.00"
click option "8.5" x 11"" at bounding box center [0, 0] width 0 height 0
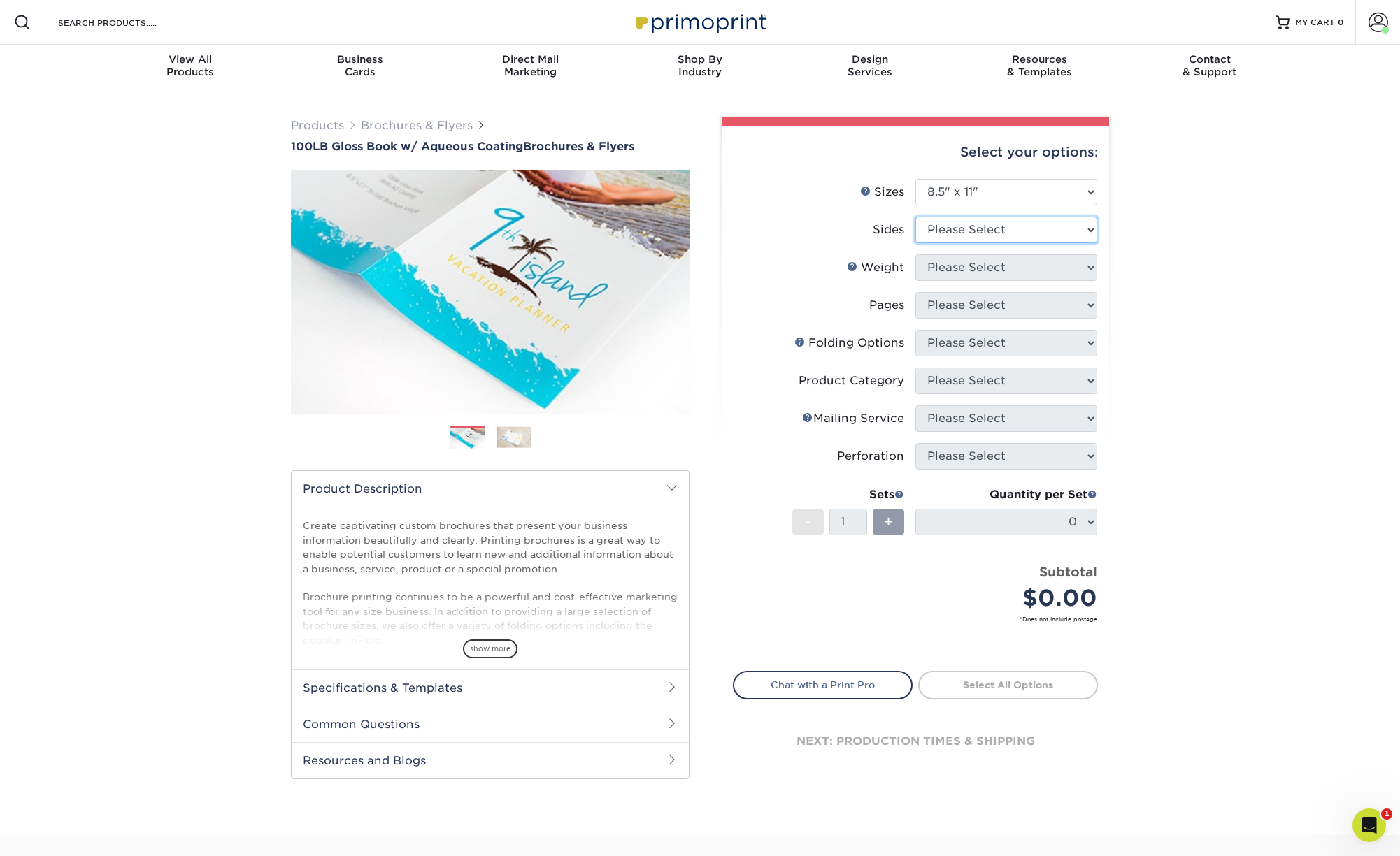
click at [915, 217] on select "Please Select Print Both Sides Print Front Only" at bounding box center [1006, 230] width 182 height 26
select select "32d3c223-f82c-492b-b915-ba065a00862f"
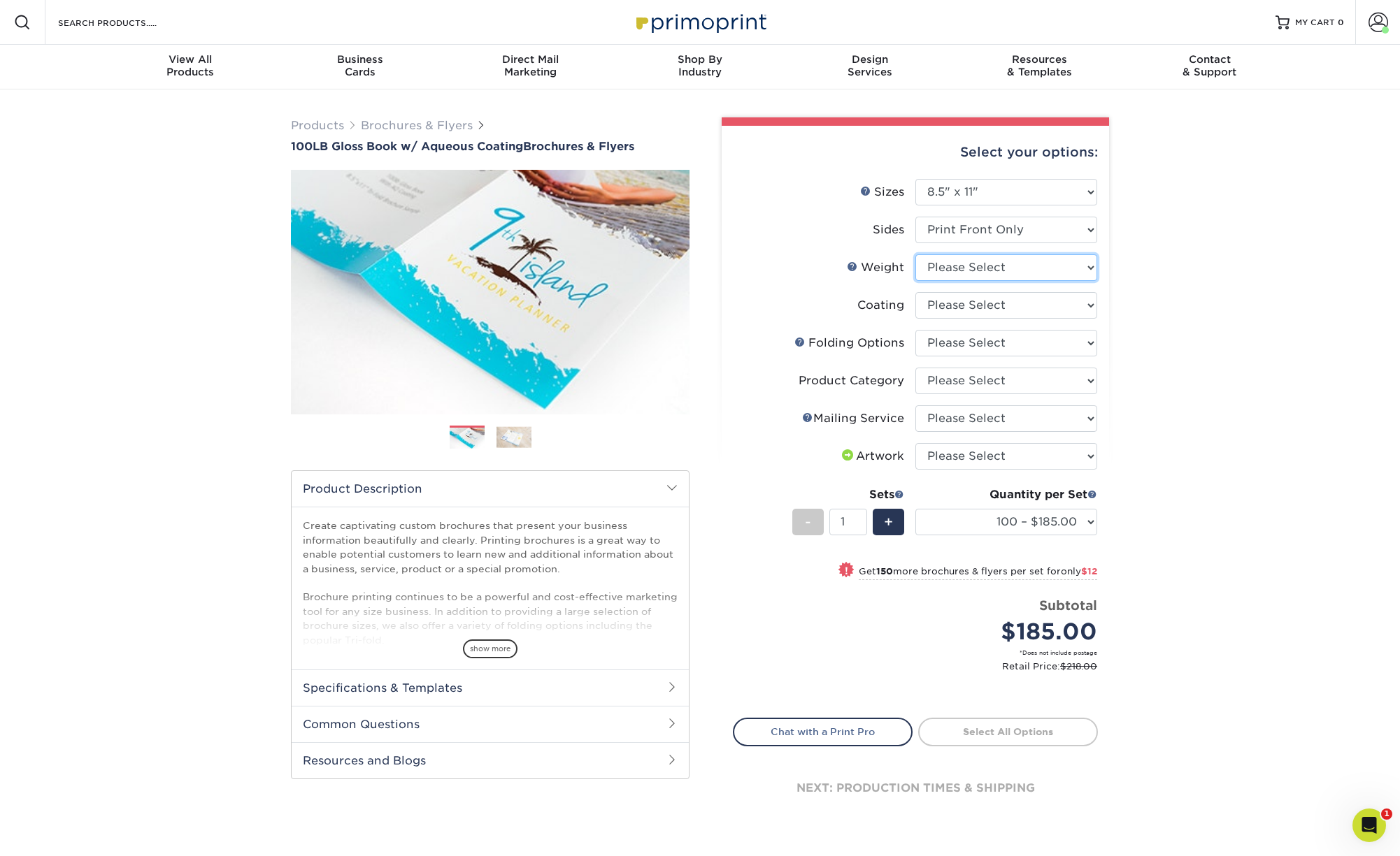
click at [915, 255] on select "Please Select 100LB" at bounding box center [1006, 268] width 182 height 26
select select "100LB"
click at [915, 292] on select at bounding box center [1006, 305] width 182 height 26
select select "d41dab50-ff65-4f4f-bb17-2afe4d36ae33"
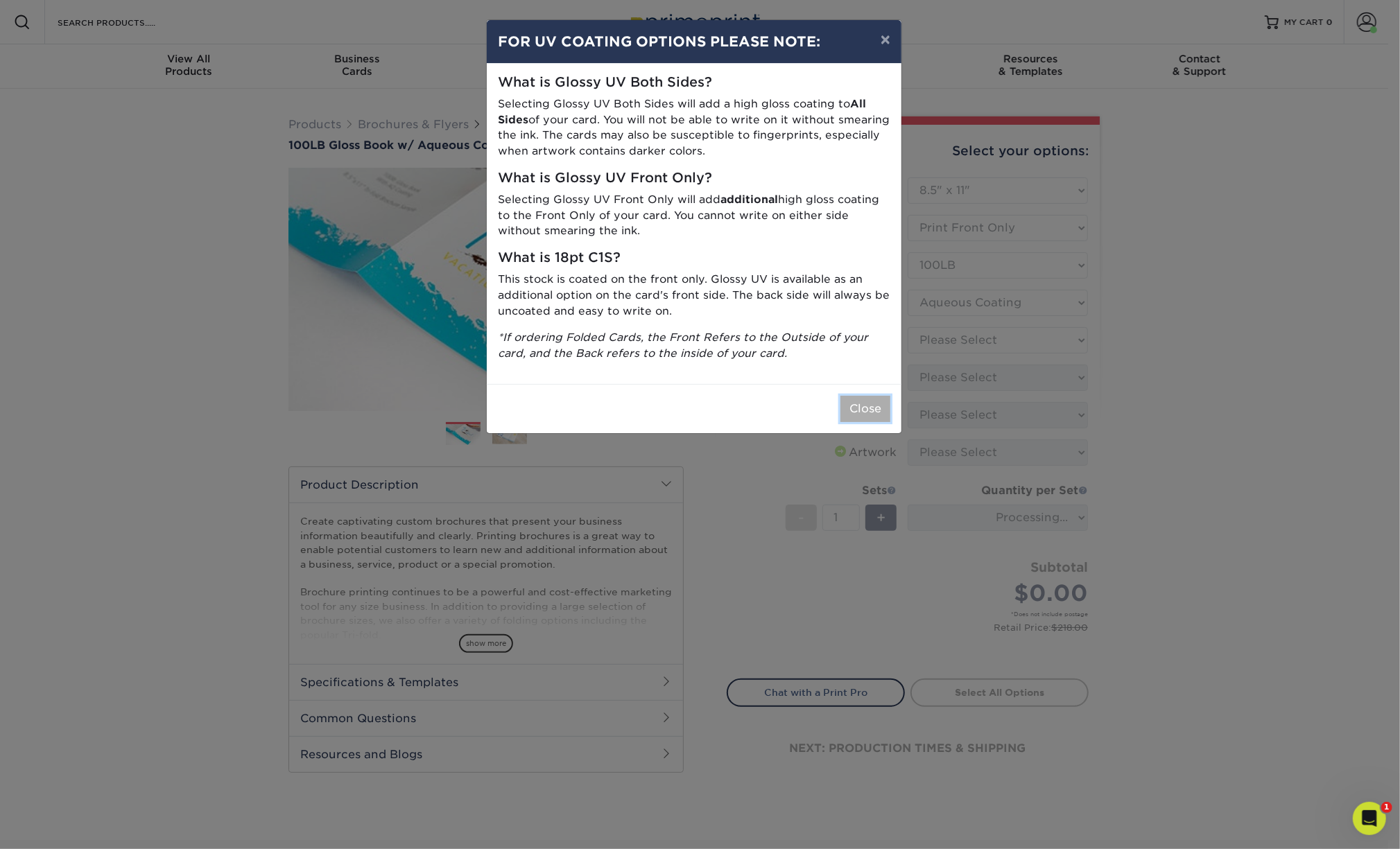
click at [866, 404] on button "Close" at bounding box center [865, 409] width 50 height 26
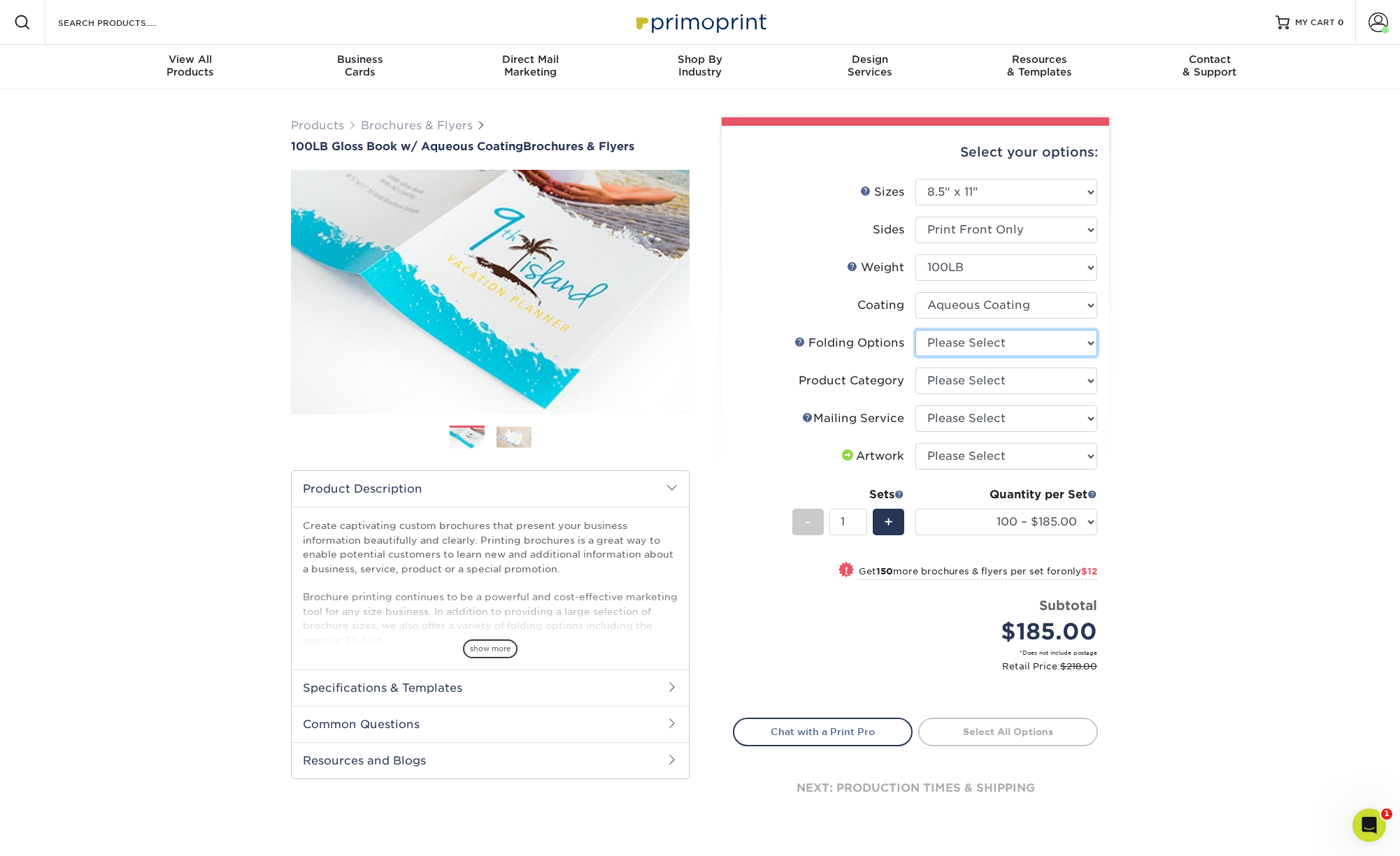
click at [915, 330] on select "Please Select FLAT - No Folding Accordion Fold Half-Fold (Vertical) Half-Fold (…" at bounding box center [1006, 343] width 182 height 26
click option "Please Select" at bounding box center [0, 0] width 0 height 0
click at [915, 368] on select "Please Select Flyers and Brochures" at bounding box center [1006, 381] width 182 height 26
drag, startPoint x: 965, startPoint y: 370, endPoint x: 954, endPoint y: 339, distance: 32.9
click at [915, 330] on select "Please Select FLAT - No Folding Accordion Fold Half-Fold (Vertical) Half-Fold (…" at bounding box center [1006, 343] width 182 height 26
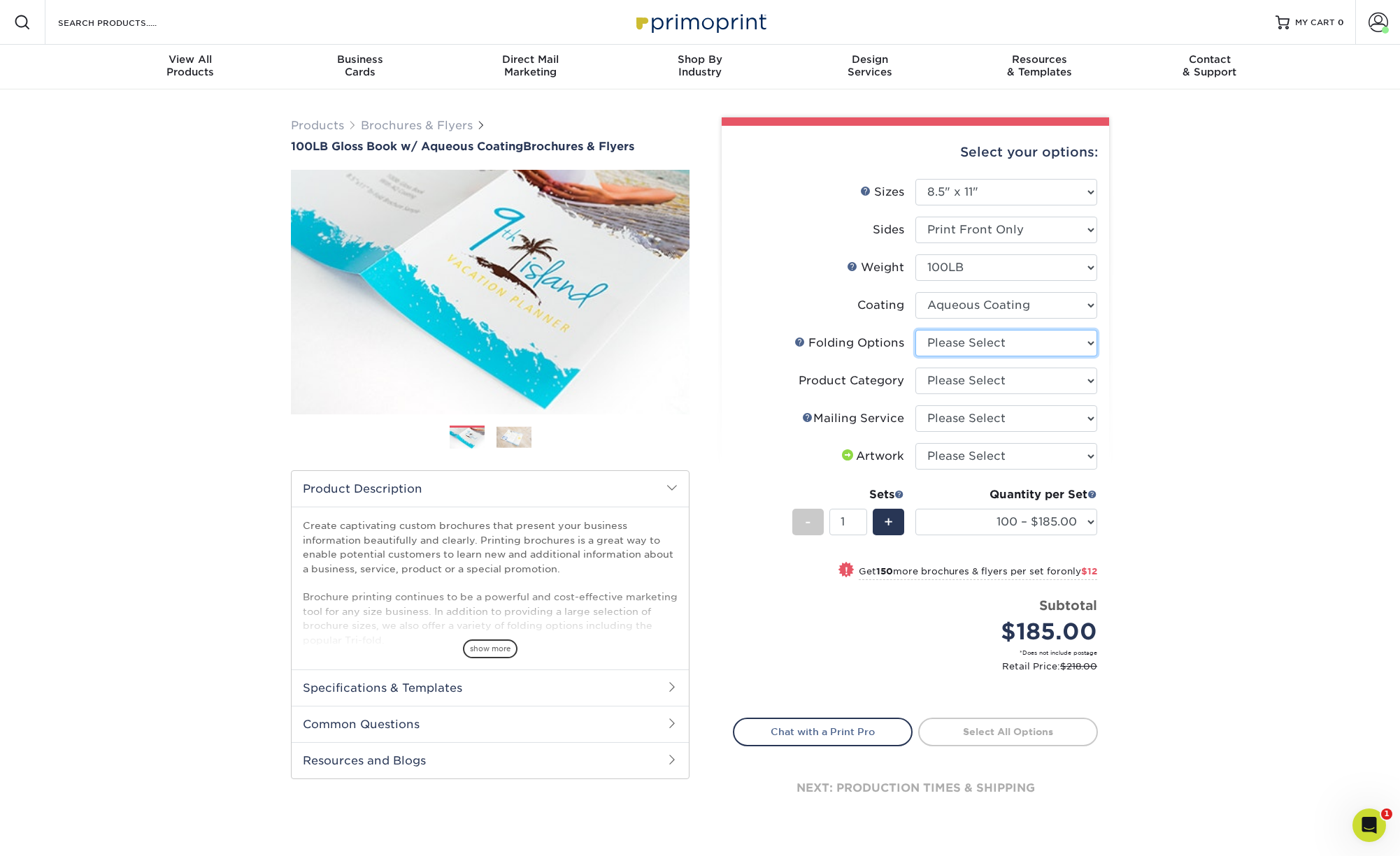
select select "9b1d5825-34d1-4721-9874-ed79abb003d7"
click option "FLAT - No Folding" at bounding box center [0, 0] width 0 height 0
click at [915, 368] on select "Please Select Flyers and Brochures" at bounding box center [1006, 381] width 182 height 26
select select "1a668080-6b7c-4174-b399-2c3833b27ef4"
click option "Flyers and Brochures" at bounding box center [0, 0] width 0 height 0
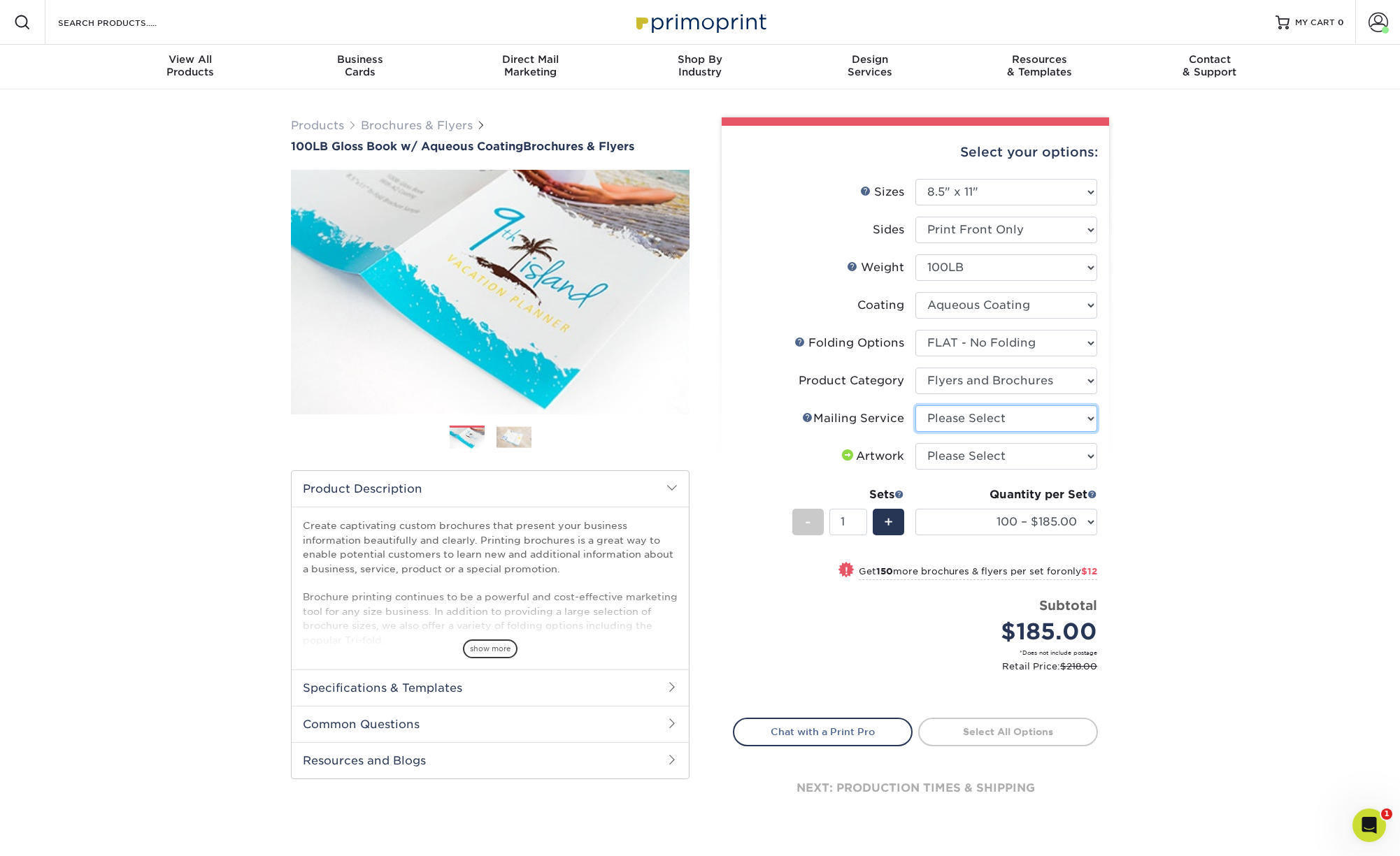
click at [915, 405] on select "Please Select No Direct Mailing Service No, I will mail/stamp/imprint Direct Ma…" at bounding box center [1006, 418] width 182 height 26
select select "3e5e9bdd-d78a-4c28-a41d-fe1407925ca6"
click option "No Direct Mailing Service" at bounding box center [0, 0] width 0 height 0
click at [915, 443] on select "Please Select I will upload files I need a design - $175" at bounding box center [1006, 456] width 182 height 26
select select "upload"
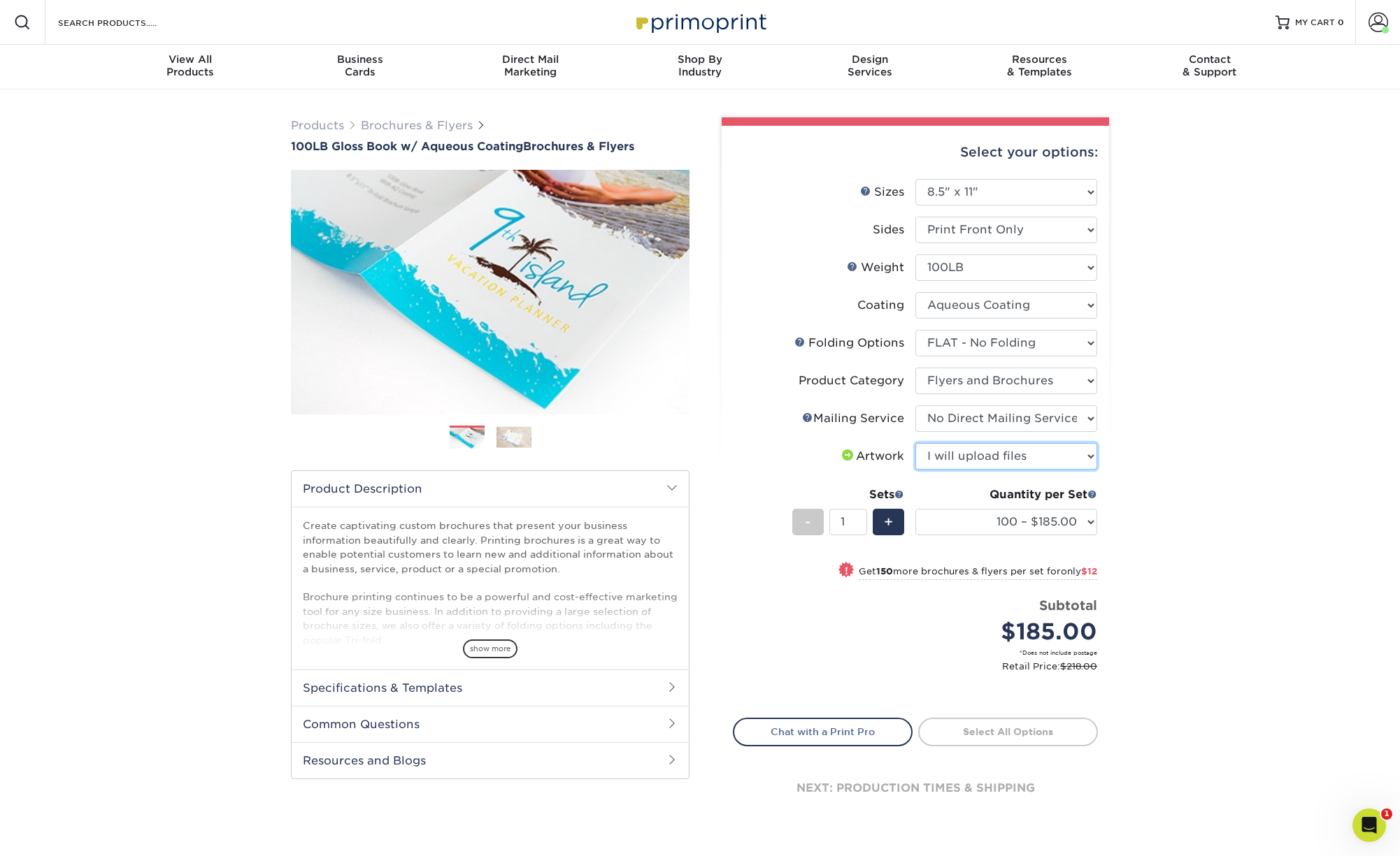
click option "I will upload files" at bounding box center [0, 0] width 0 height 0
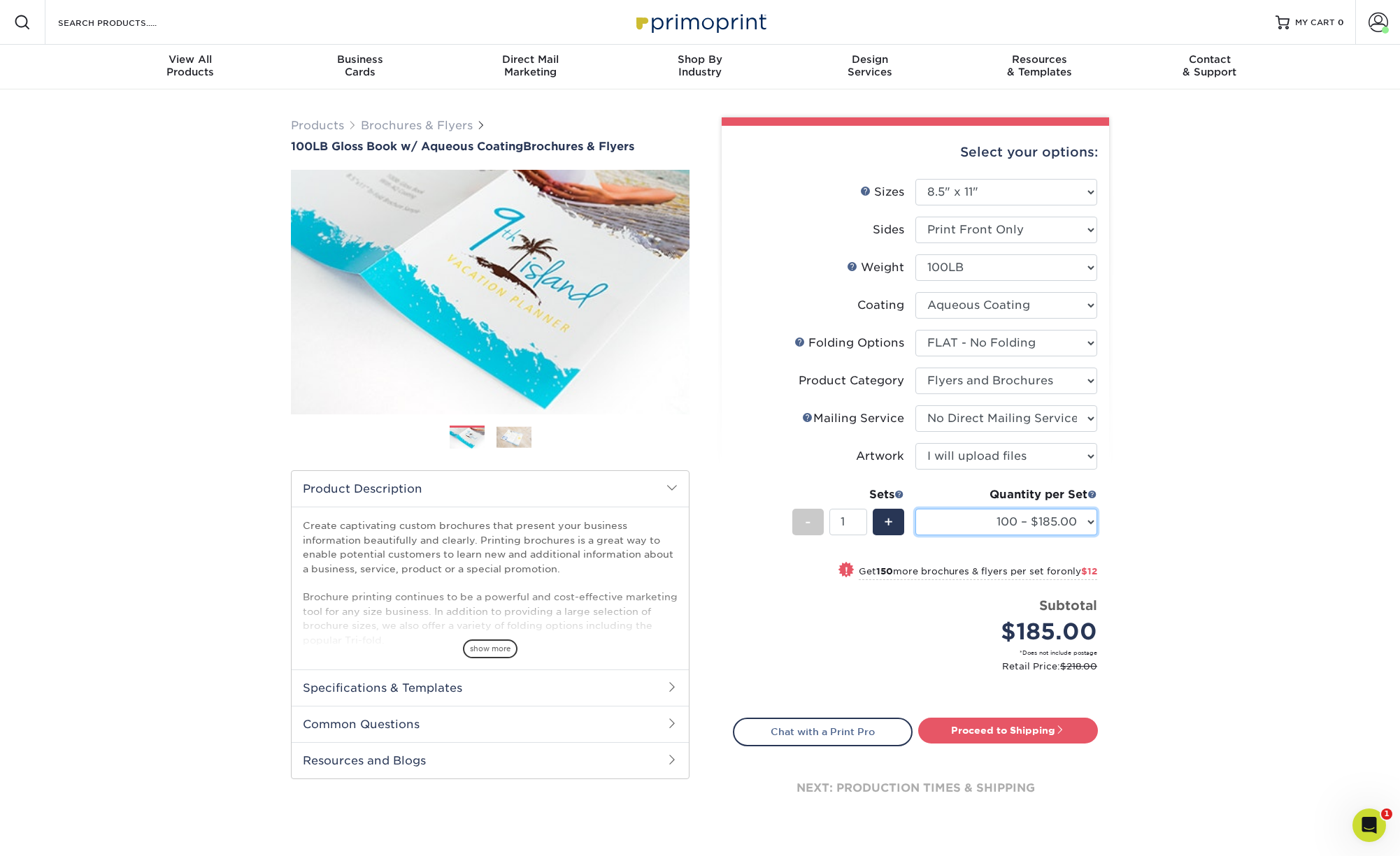
click at [915, 509] on select "100 – $185.00 250 – $197.00 500 – $203.00 1000 – $229.00 2000 – $299.00 2500 – …" at bounding box center [1006, 521] width 182 height 26
select select "2000 – $299.00"
click option "2000 – $299.00" at bounding box center [0, 0] width 0 height 0
click at [152, 295] on div "Products Brochures & Flyers 100LB Gloss Book w/ Aqueous Coating Brochures & Fly…" at bounding box center [700, 485] width 1400 height 791
click at [1025, 735] on link "Proceed to Shipping" at bounding box center [1008, 730] width 179 height 25
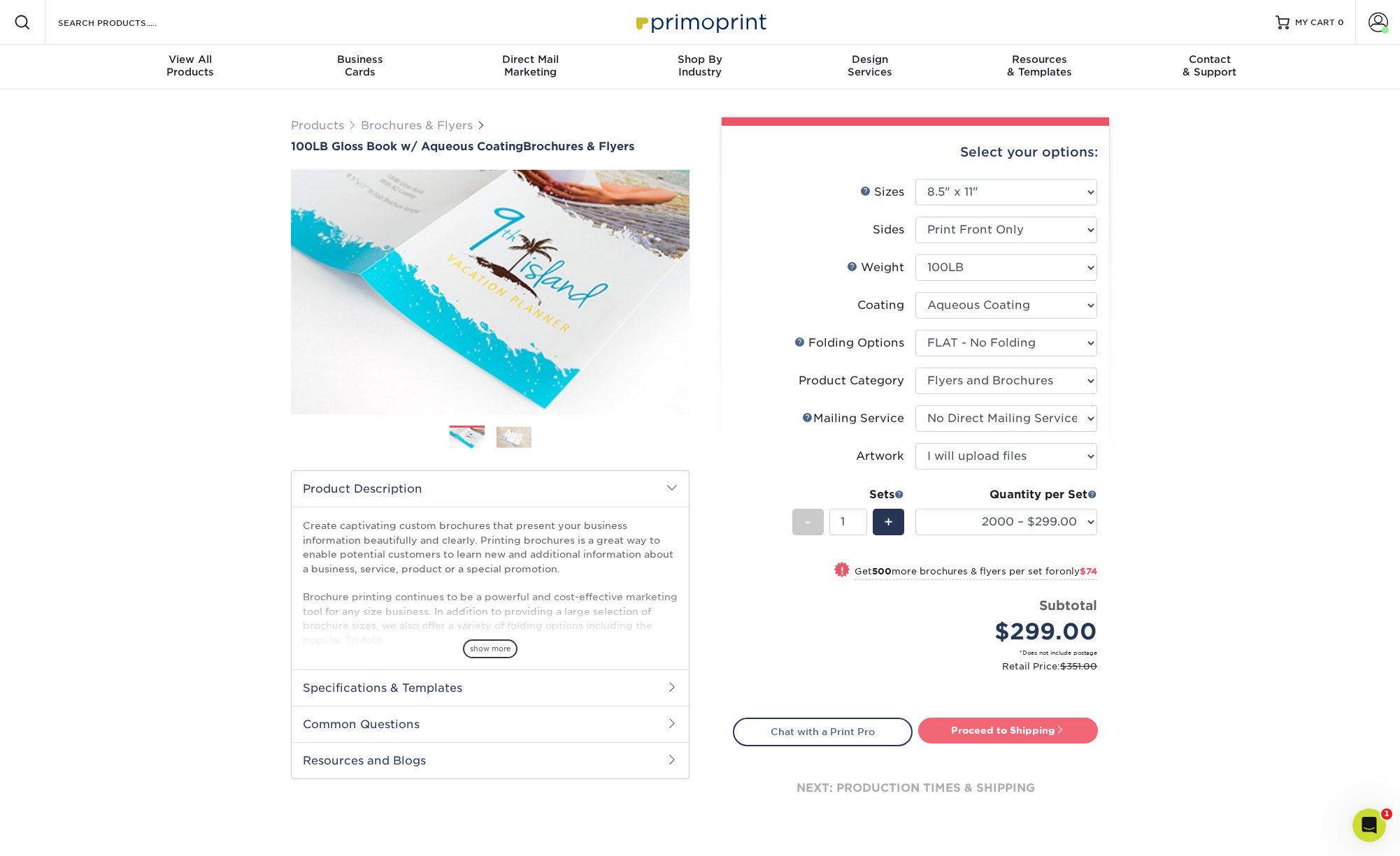
type input "Set 1"
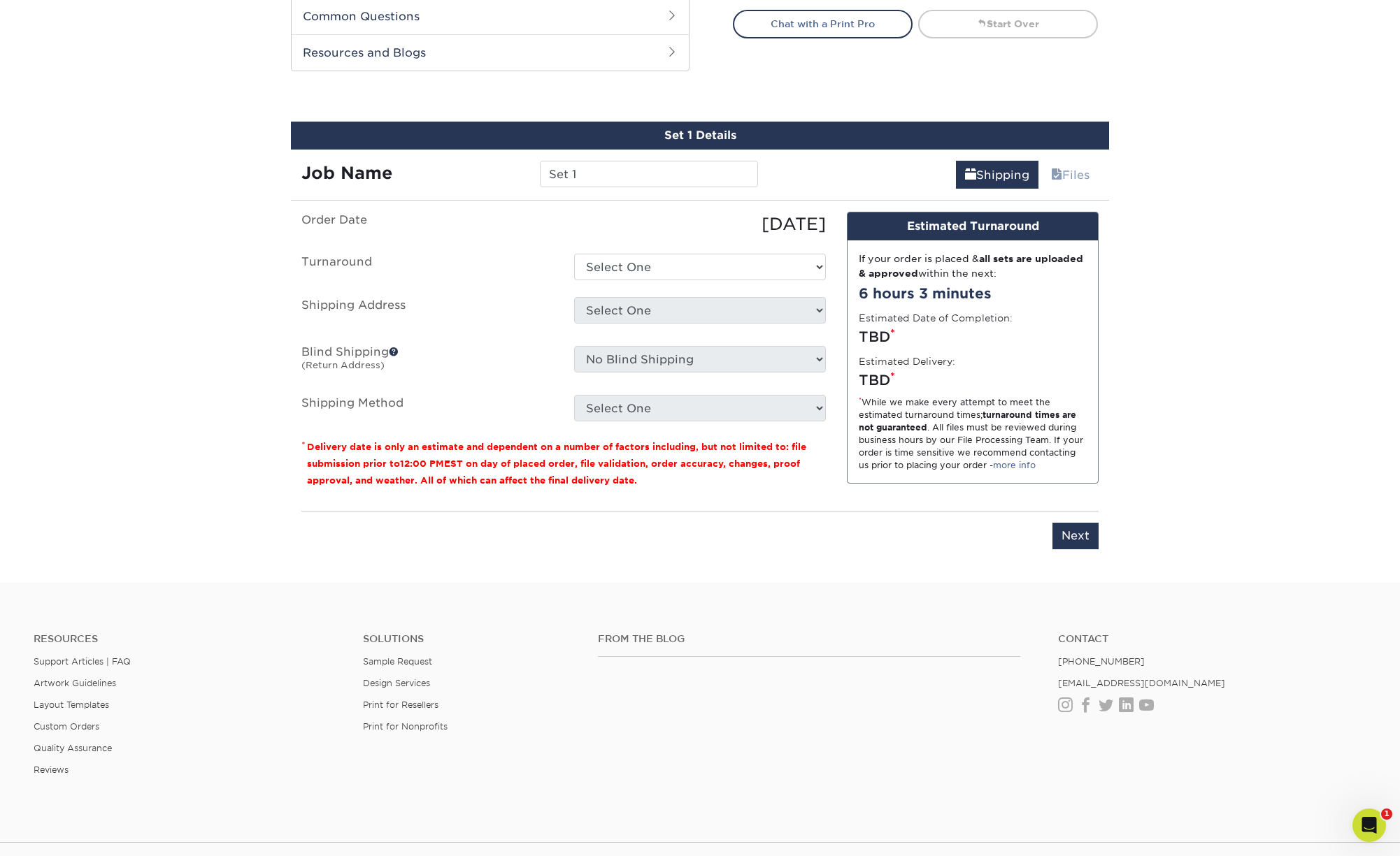
scroll to position [756, 0]
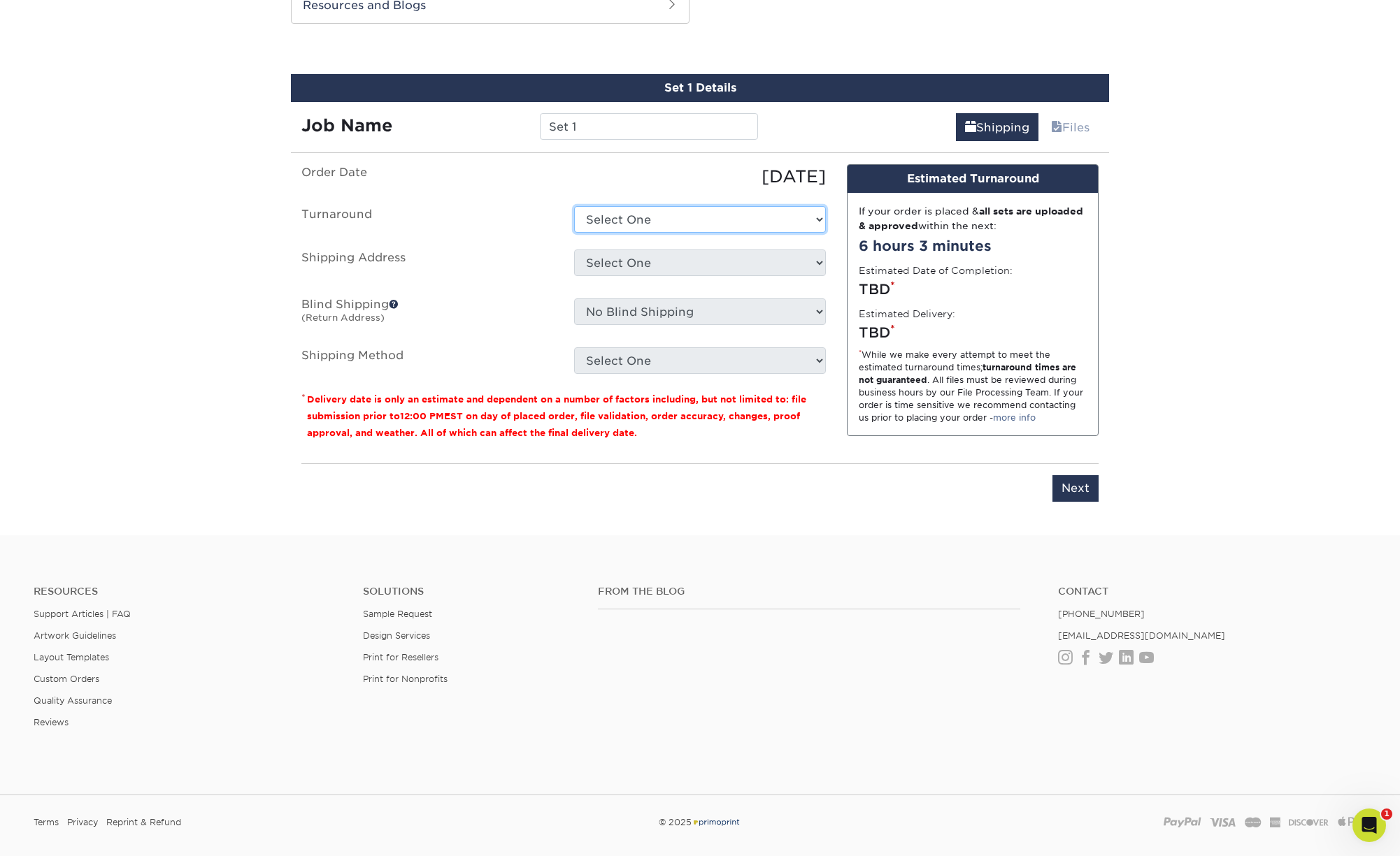
click at [574, 206] on select "Select One 2-4 Business Days 2 Day Next Business Day" at bounding box center [700, 219] width 252 height 26
select select "9e4b09d8-6352-447a-88b3-515fc052b3d3"
click option "2-4 Business Days" at bounding box center [0, 0] width 0 height 0
click at [574, 249] on select "Select One 28 Exeter 908 Address [STREET_ADDRESS] Home Mom & Dad + Add New Addr…" at bounding box center [700, 262] width 252 height 26
select select "18958"
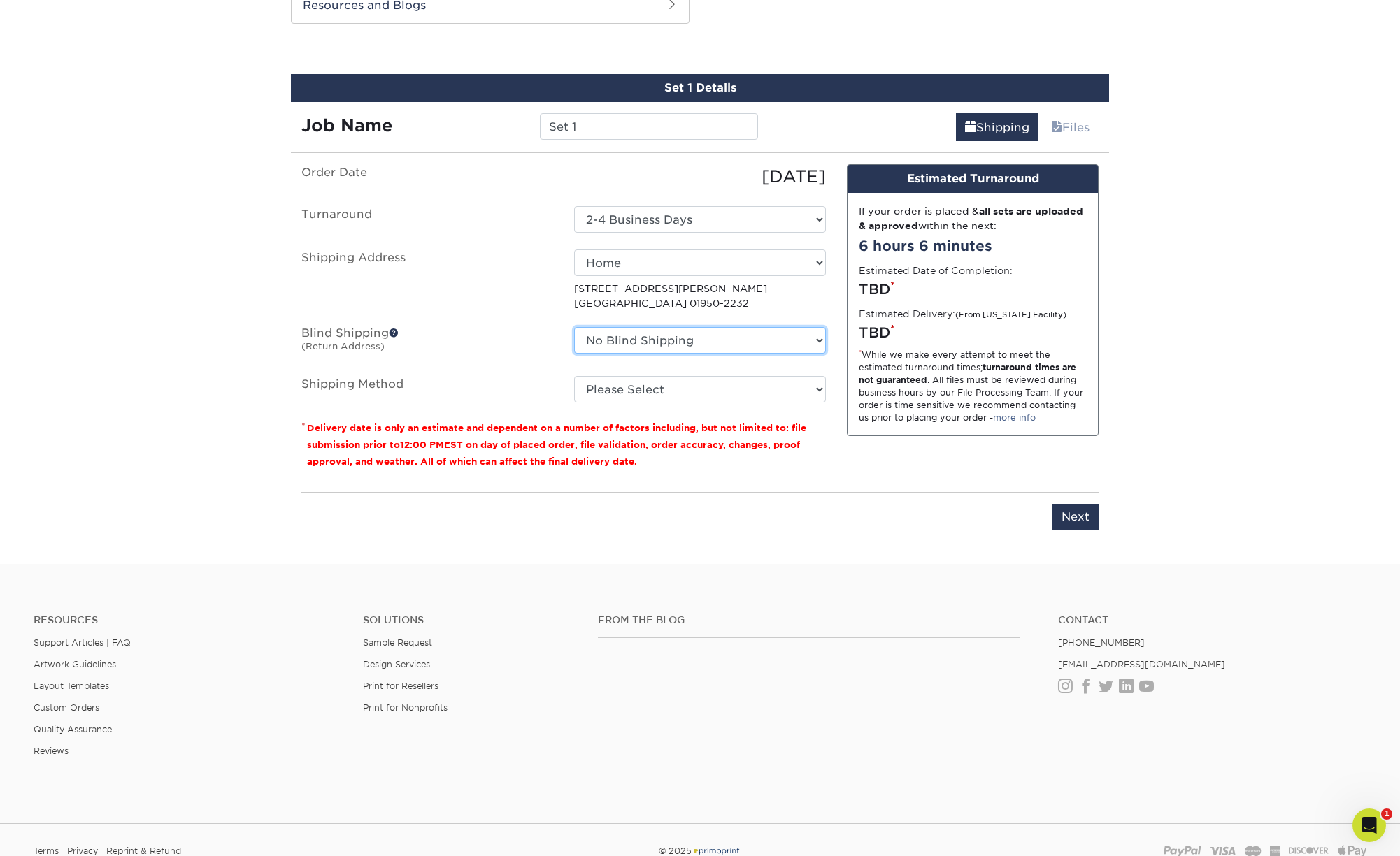
click at [574, 327] on select "No Blind Shipping 28 Exeter 908 Address [STREET_ADDRESS] Home Mom & Dad + Add N…" at bounding box center [700, 340] width 252 height 26
select select "18958"
click option "Home" at bounding box center [0, 0] width 0 height 0
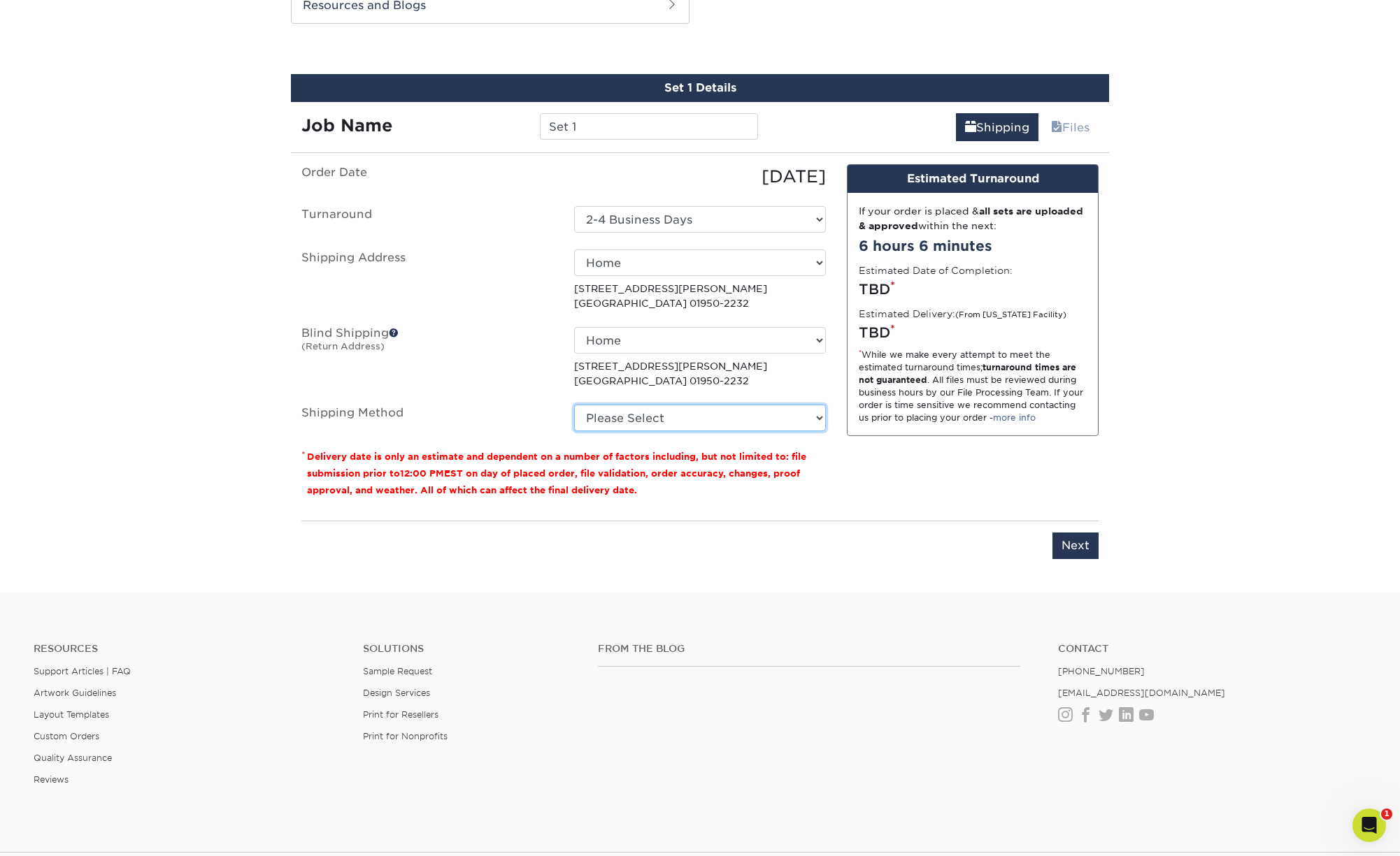
click at [574, 405] on select "Please Select Ground Shipping (+$86.18) 3 Day Shipping Service (+$131.01) 2 Day…" at bounding box center [700, 417] width 252 height 26
select select "03"
click option "Ground Shipping (+$86.18)" at bounding box center [0, 0] width 0 height 0
click at [1077, 542] on input "Next" at bounding box center [1075, 546] width 46 height 26
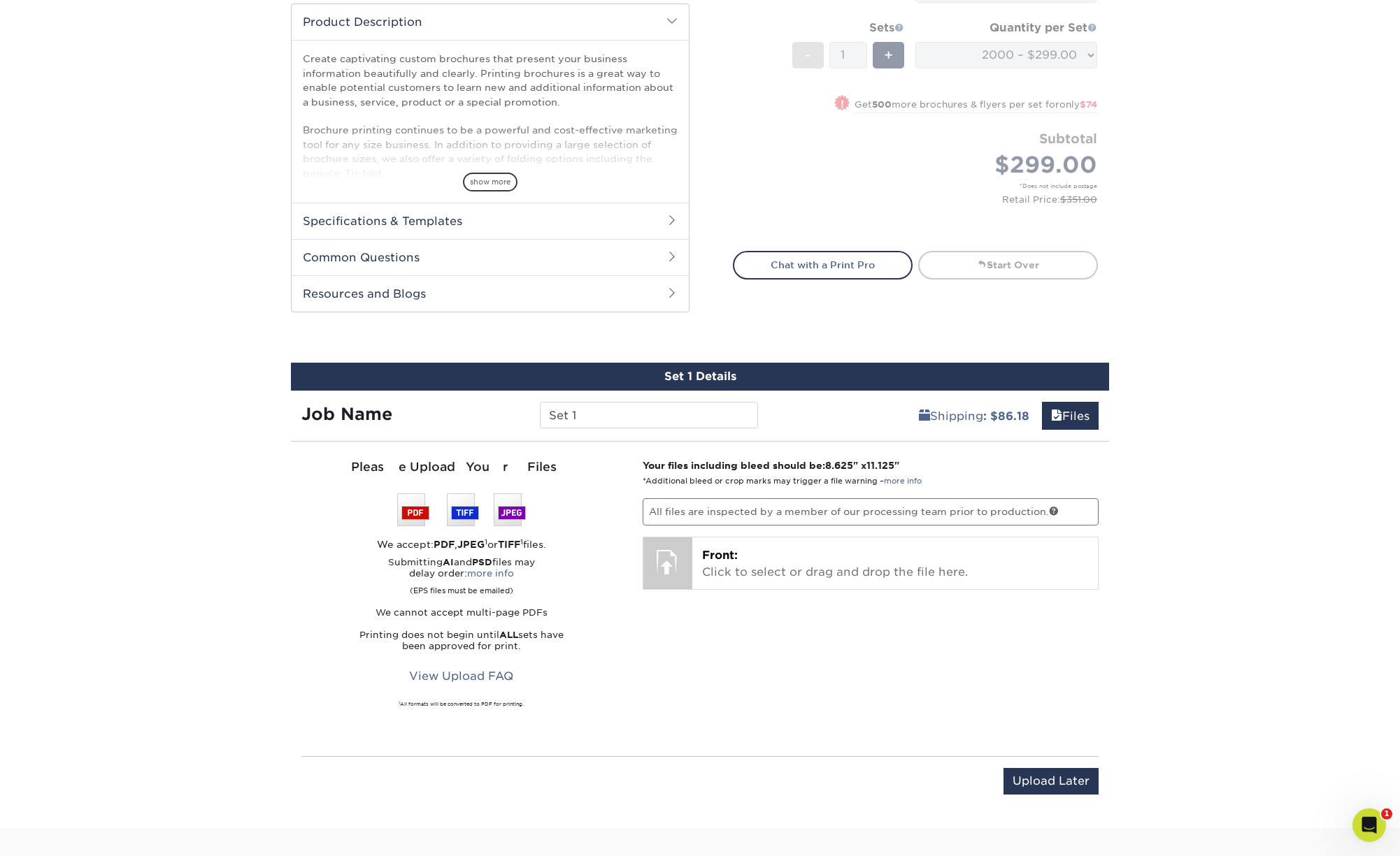
scroll to position [295, 0]
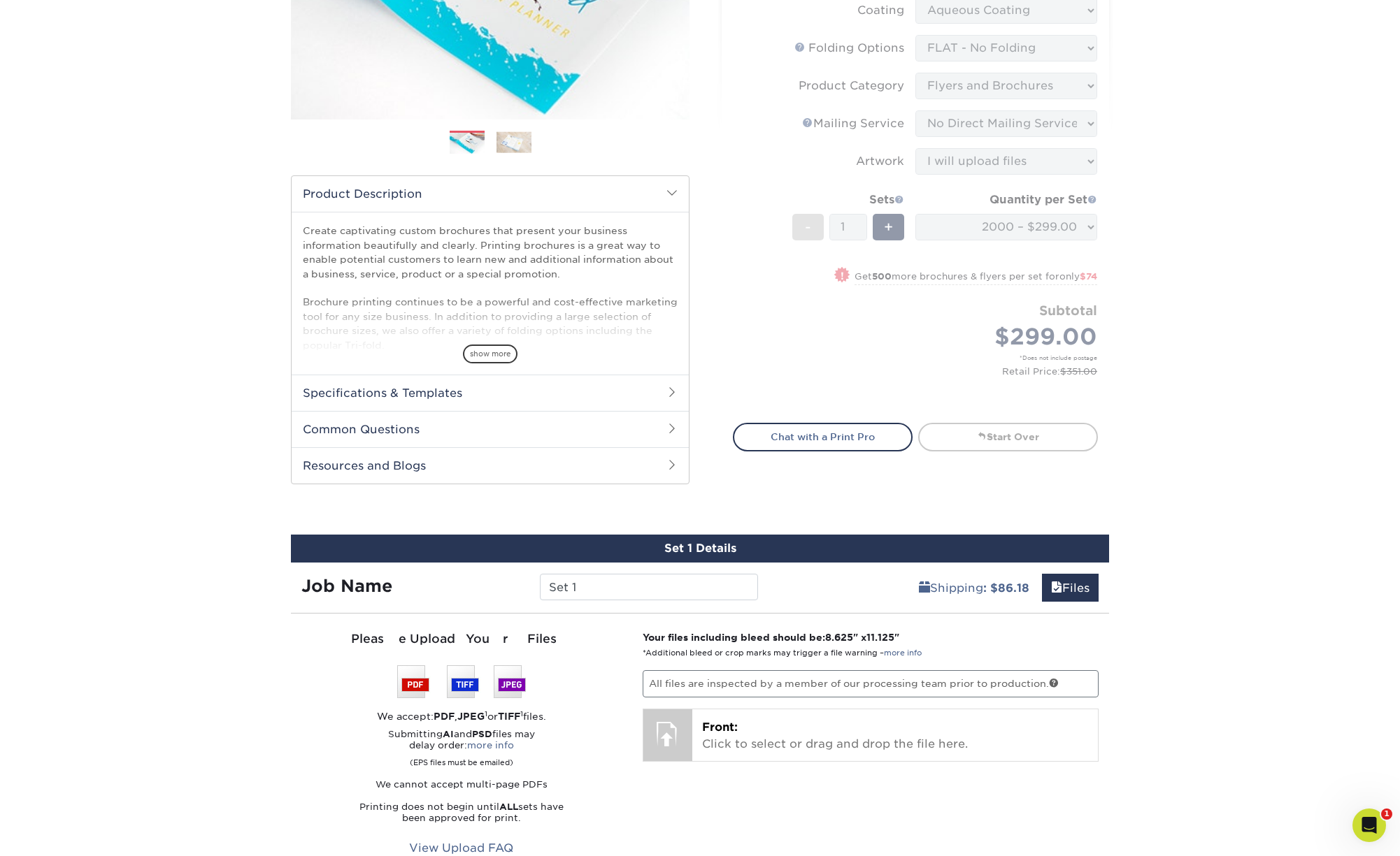
click at [1182, 492] on div "Products Brochures & Flyers 100LB Gloss Book w/ Aqueous Coating Brochures & Fly…" at bounding box center [700, 397] width 1400 height 1206
